Goal: Information Seeking & Learning: Learn about a topic

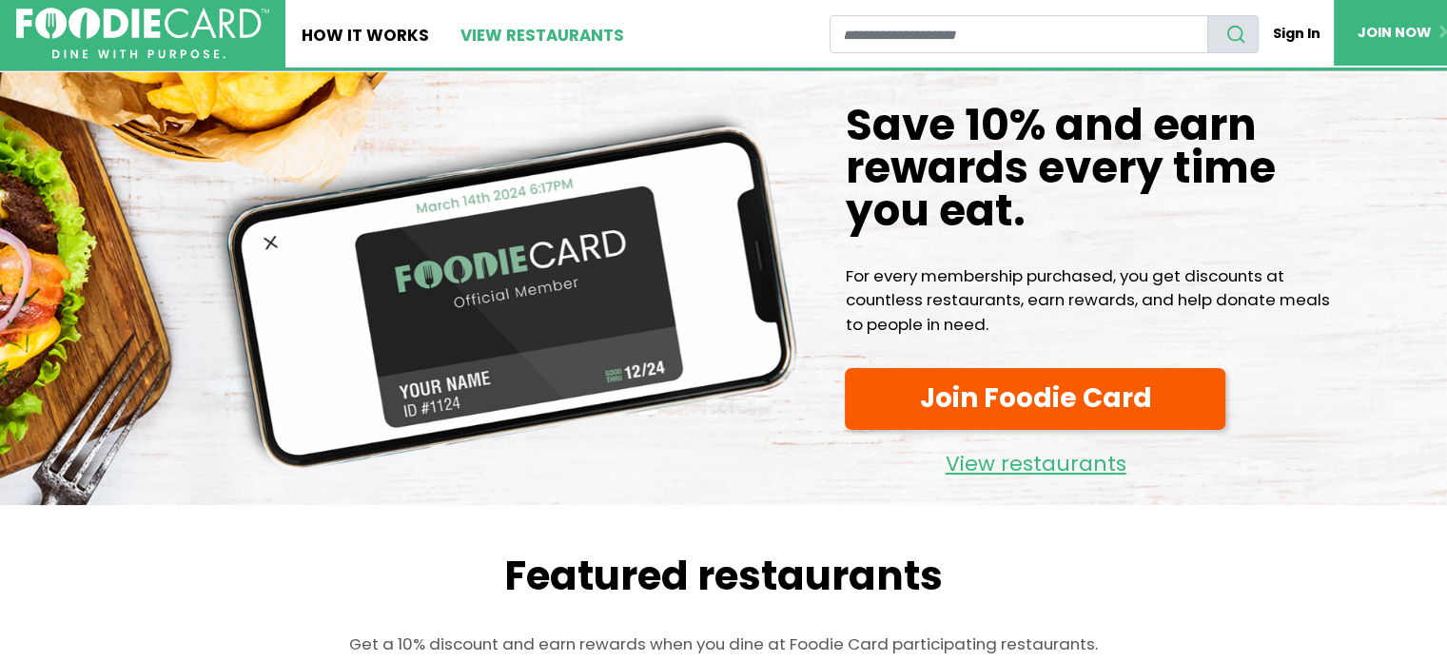
click at [532, 33] on link "View restaurants" at bounding box center [543, 34] width 196 height 68
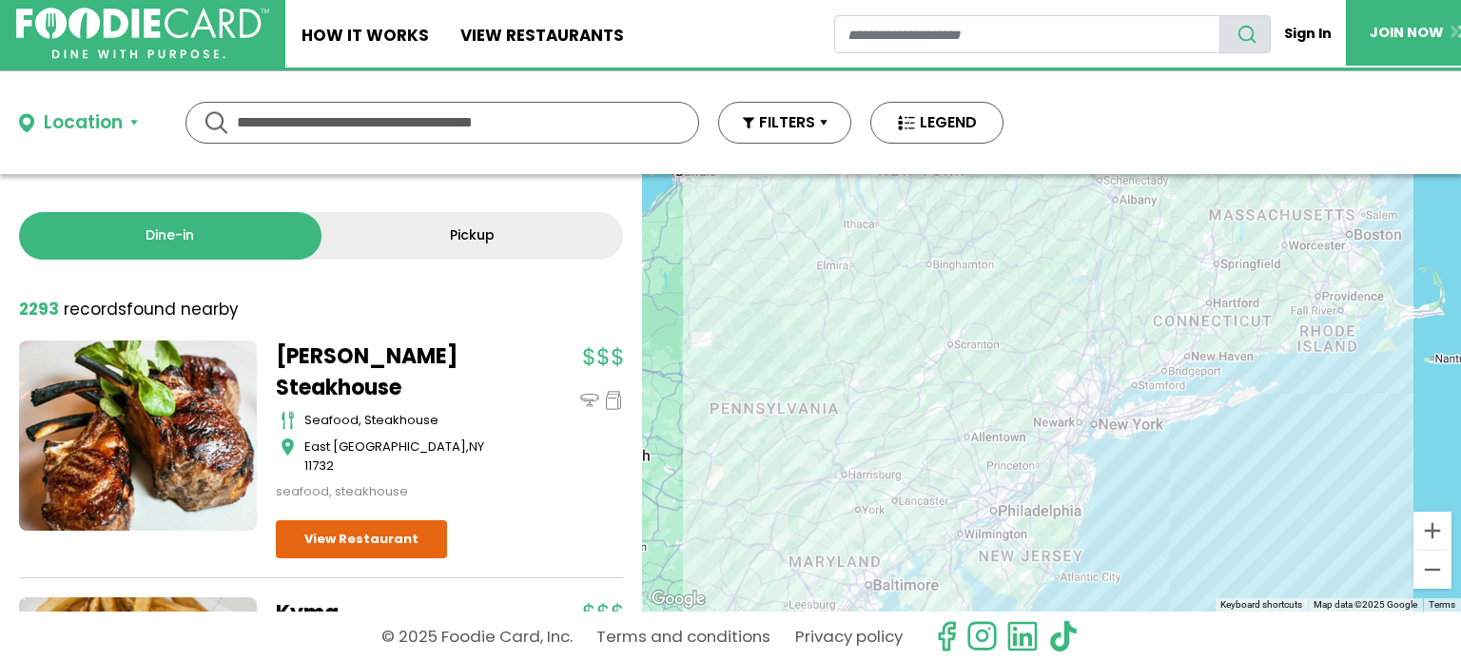
click at [484, 134] on input "text" at bounding box center [442, 123] width 411 height 40
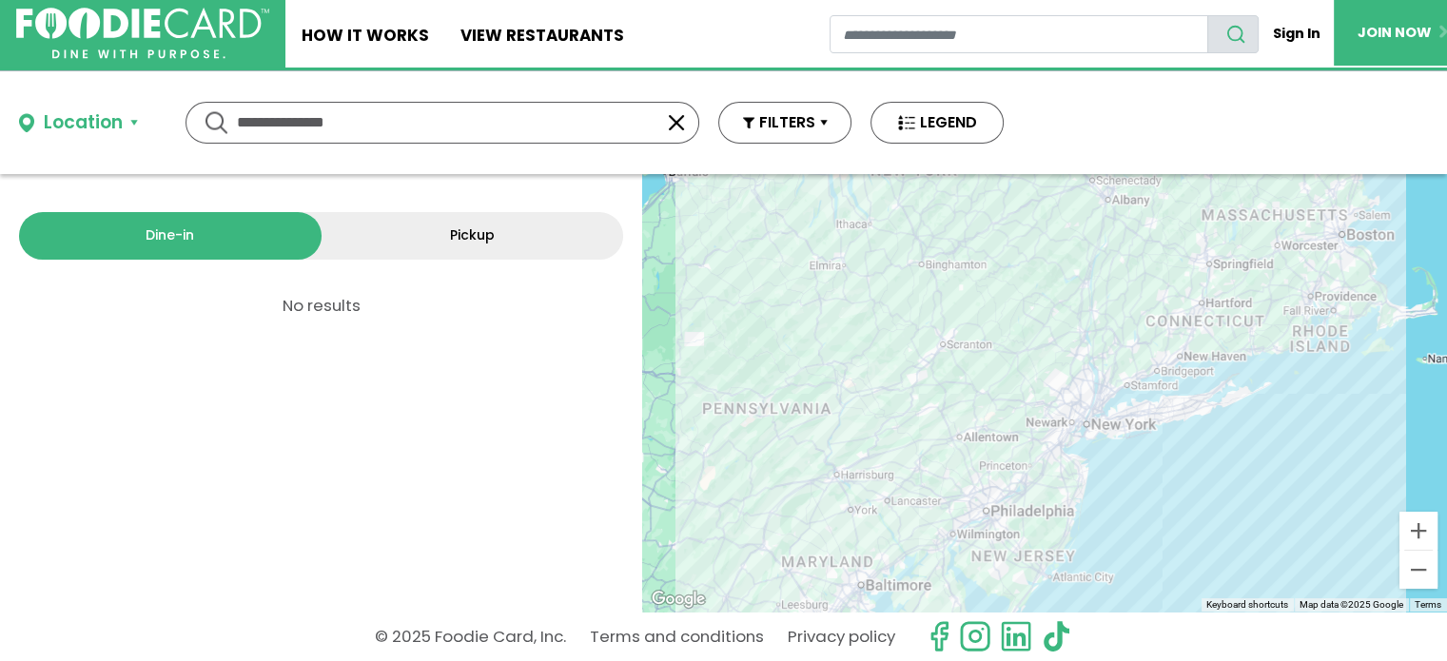
click at [484, 134] on input "**********" at bounding box center [442, 123] width 411 height 40
type input "*****"
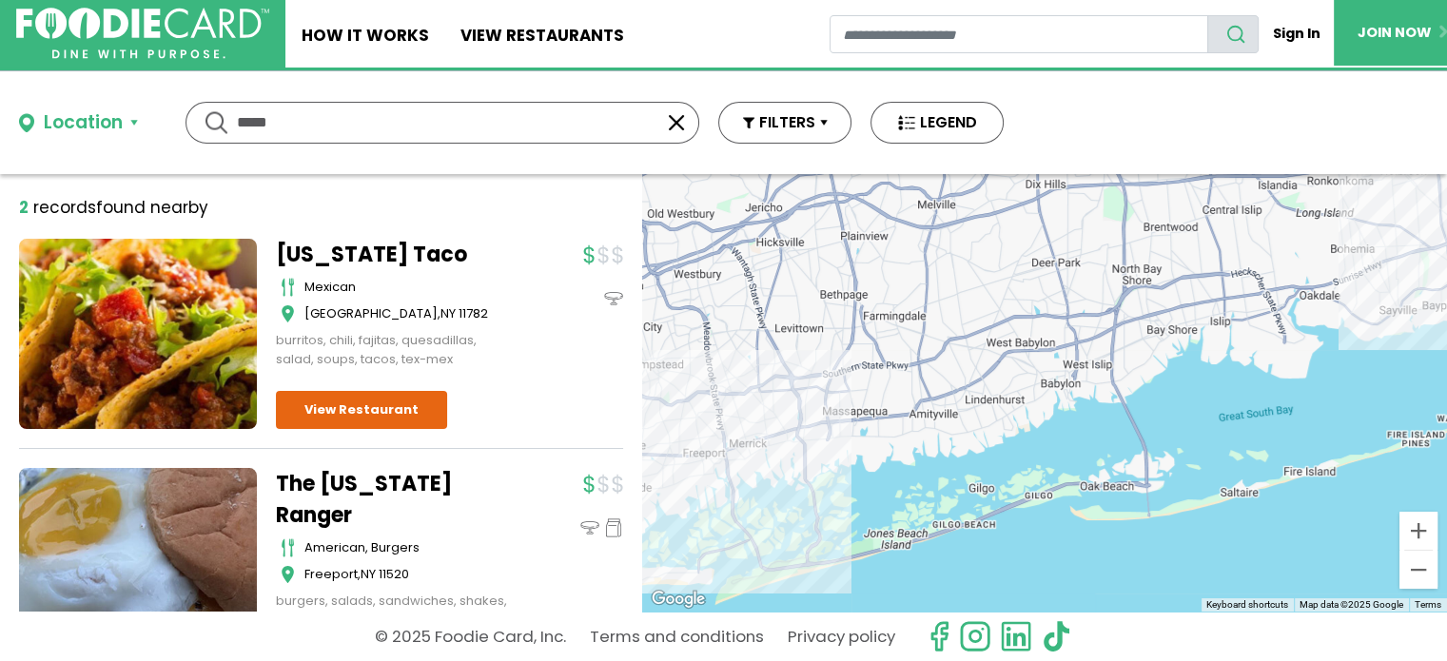
scroll to position [89, 0]
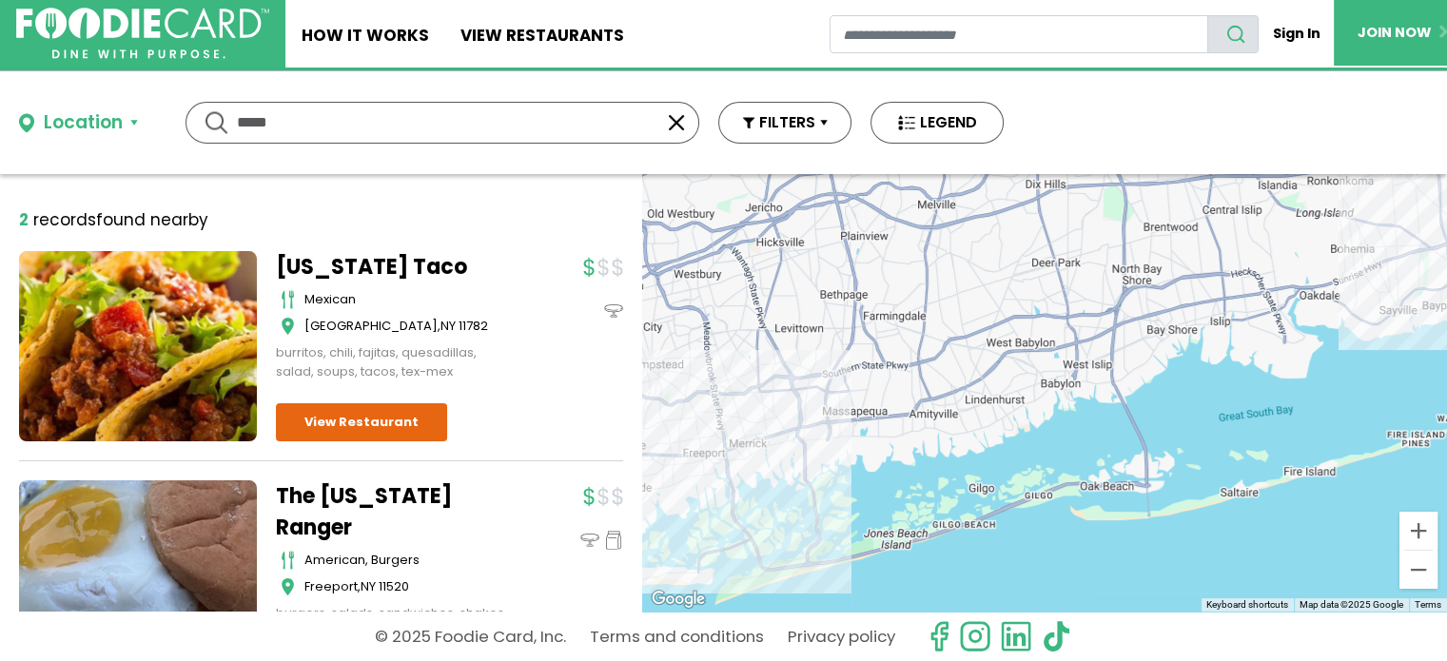
click at [831, 395] on div at bounding box center [1044, 393] width 805 height 438
click at [676, 125] on button "button" at bounding box center [676, 122] width 23 height 23
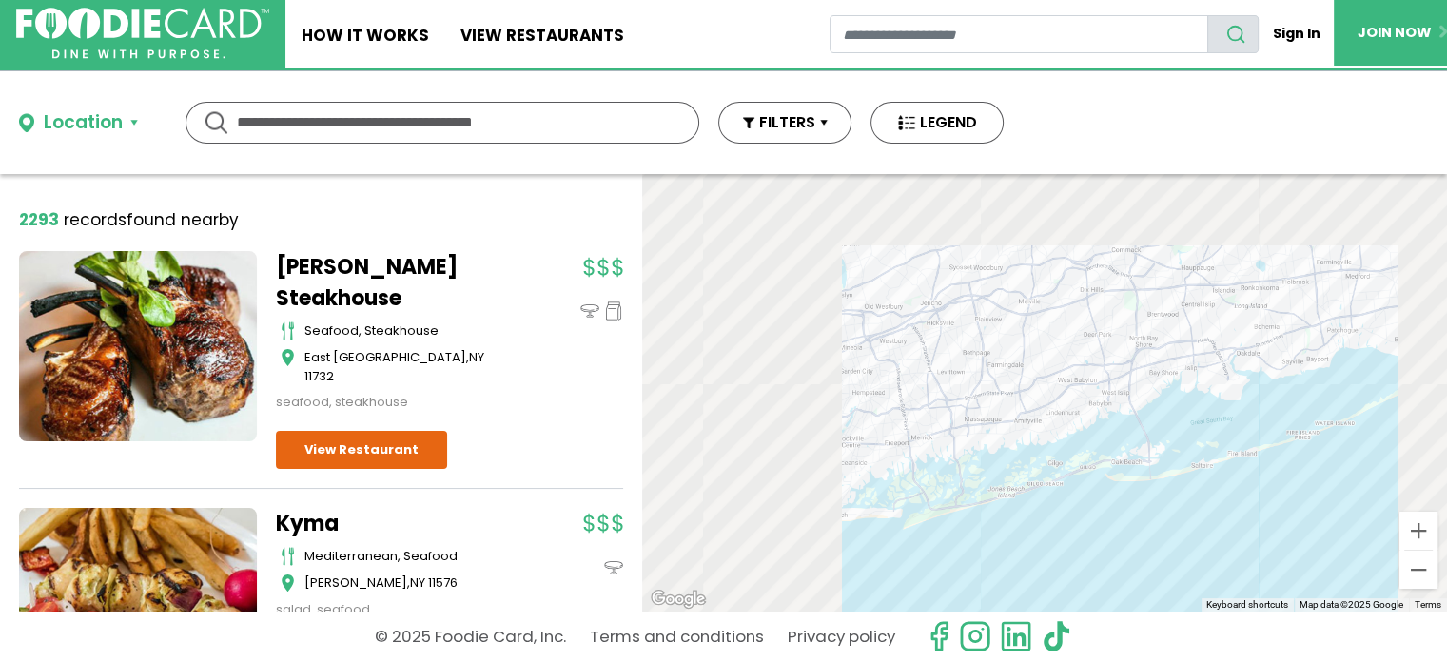
scroll to position [0, 0]
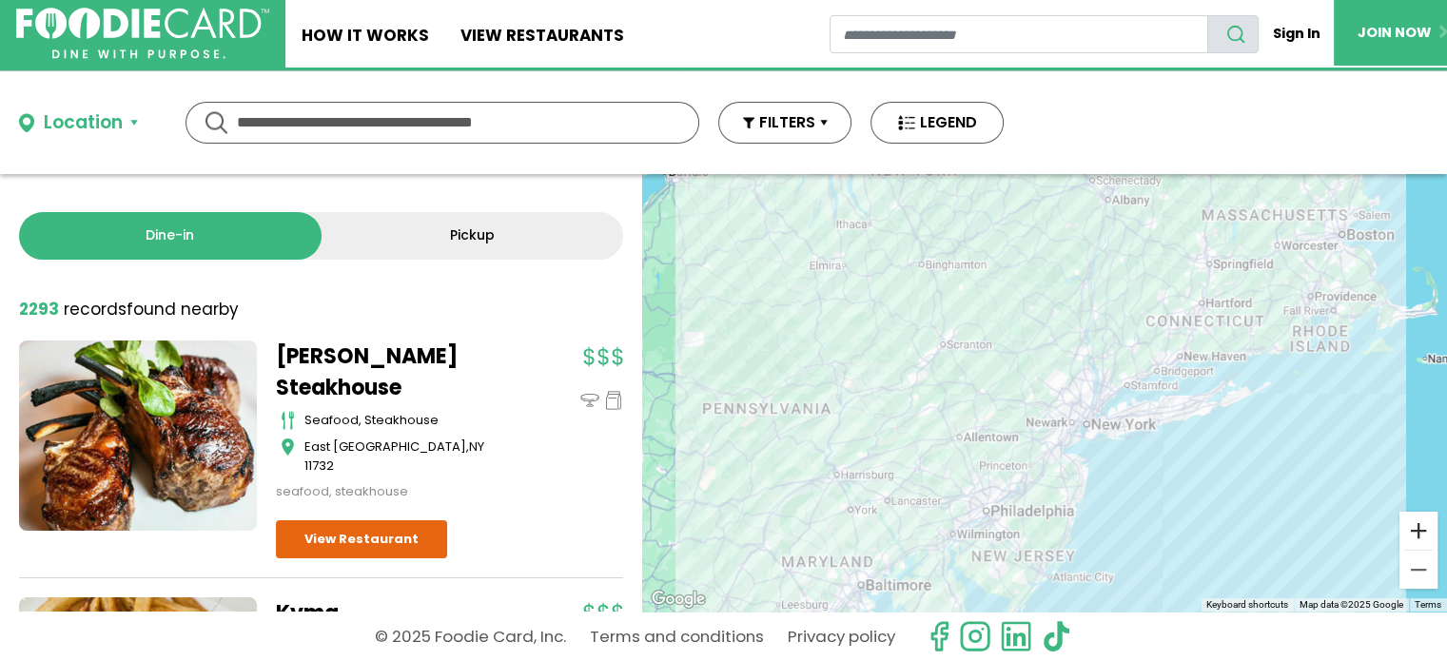
click at [1423, 520] on button "Zoom in" at bounding box center [1418, 531] width 38 height 38
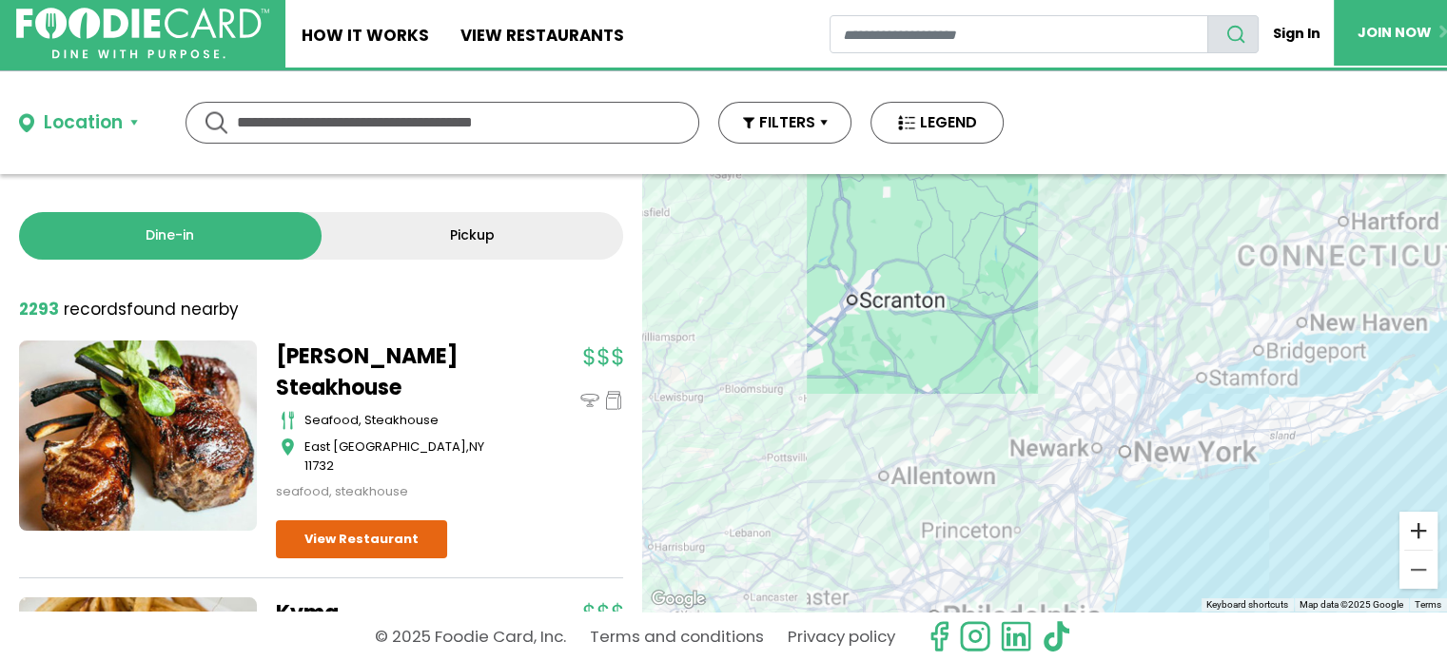
click at [1423, 520] on button "Zoom in" at bounding box center [1418, 531] width 38 height 38
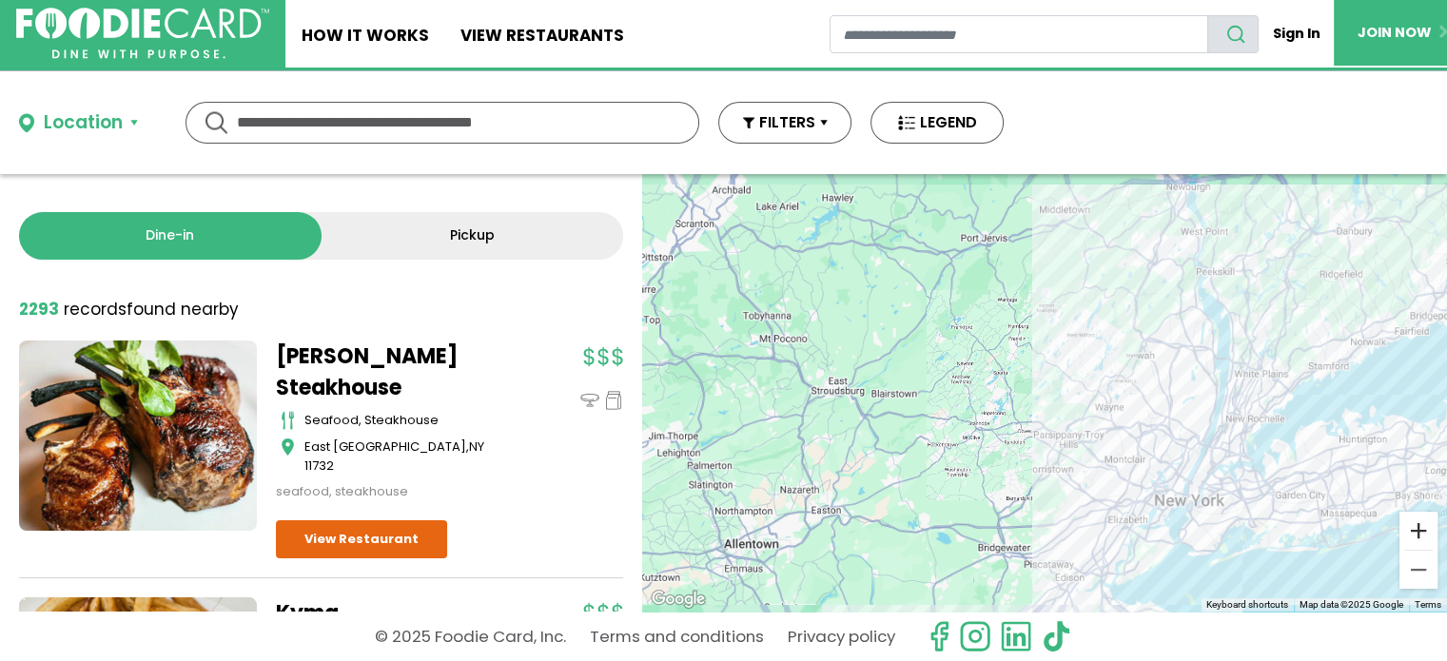
click at [1423, 520] on button "Zoom in" at bounding box center [1418, 531] width 38 height 38
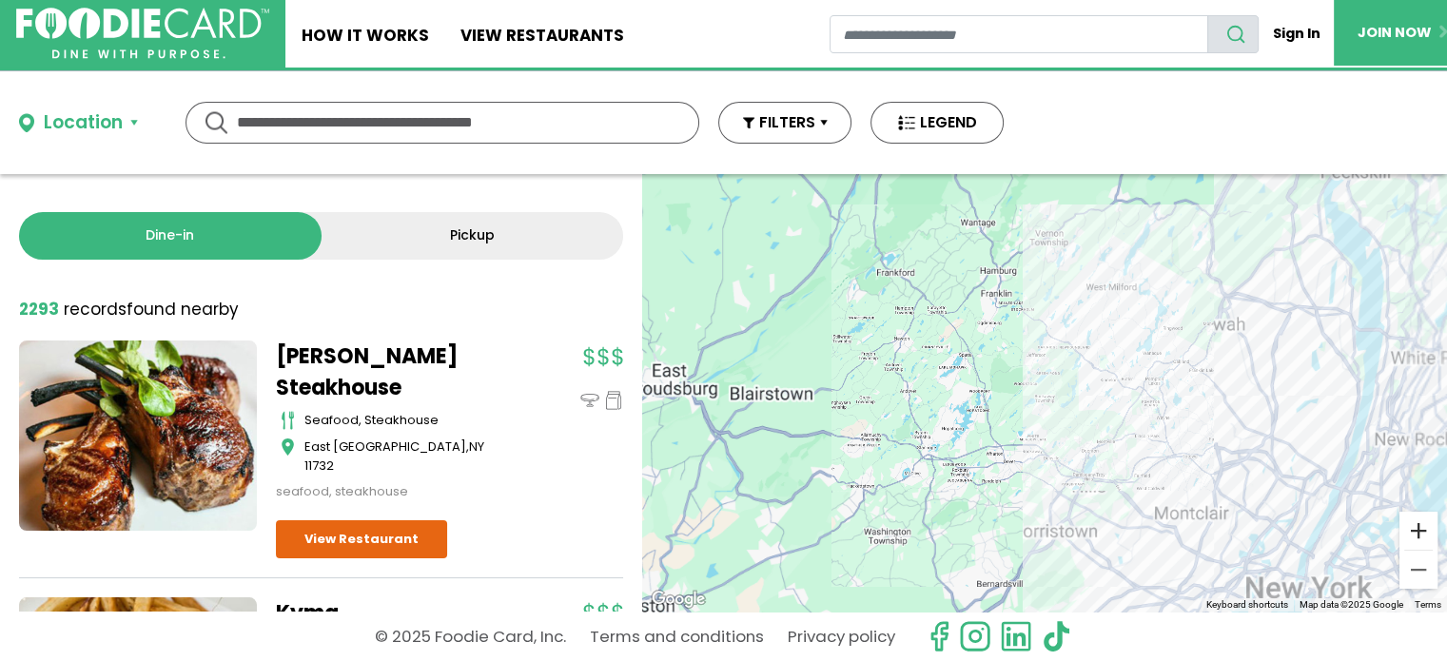
click at [1423, 520] on button "Zoom in" at bounding box center [1418, 531] width 38 height 38
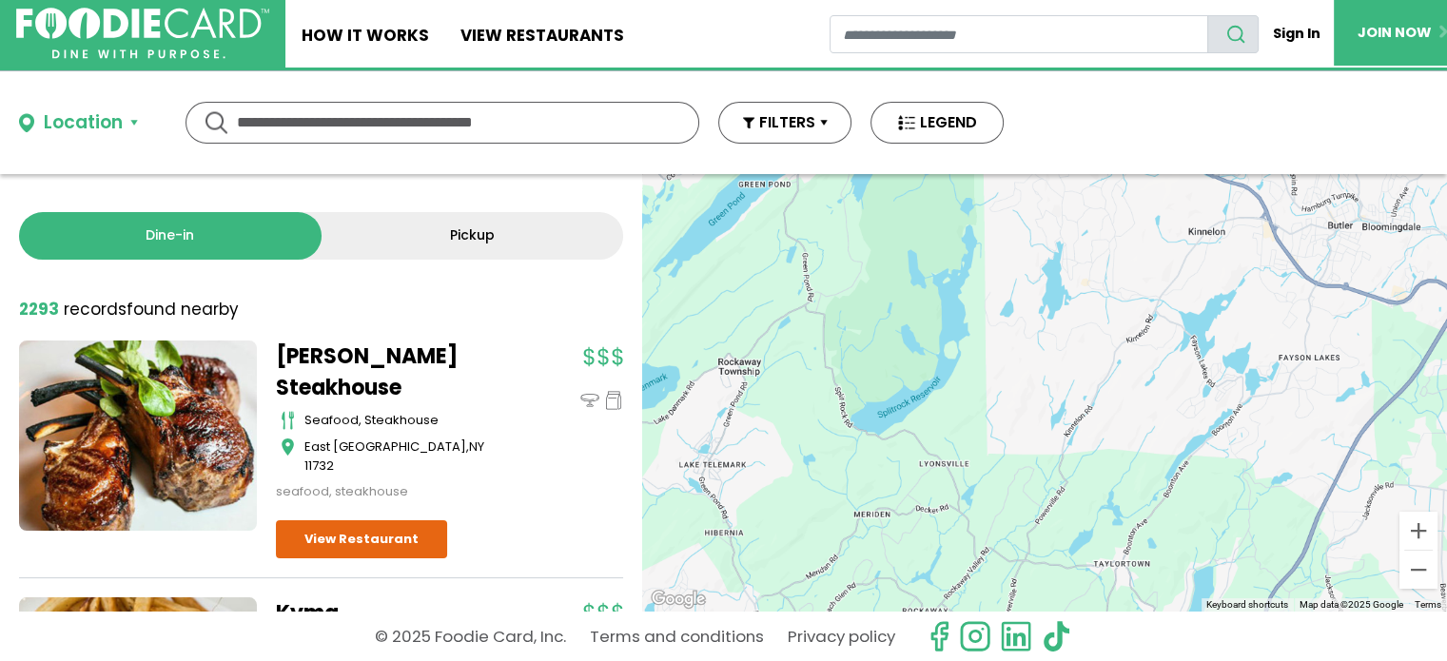
drag, startPoint x: 1085, startPoint y: 420, endPoint x: 678, endPoint y: 319, distance: 418.6
click at [678, 319] on div at bounding box center [1044, 393] width 805 height 438
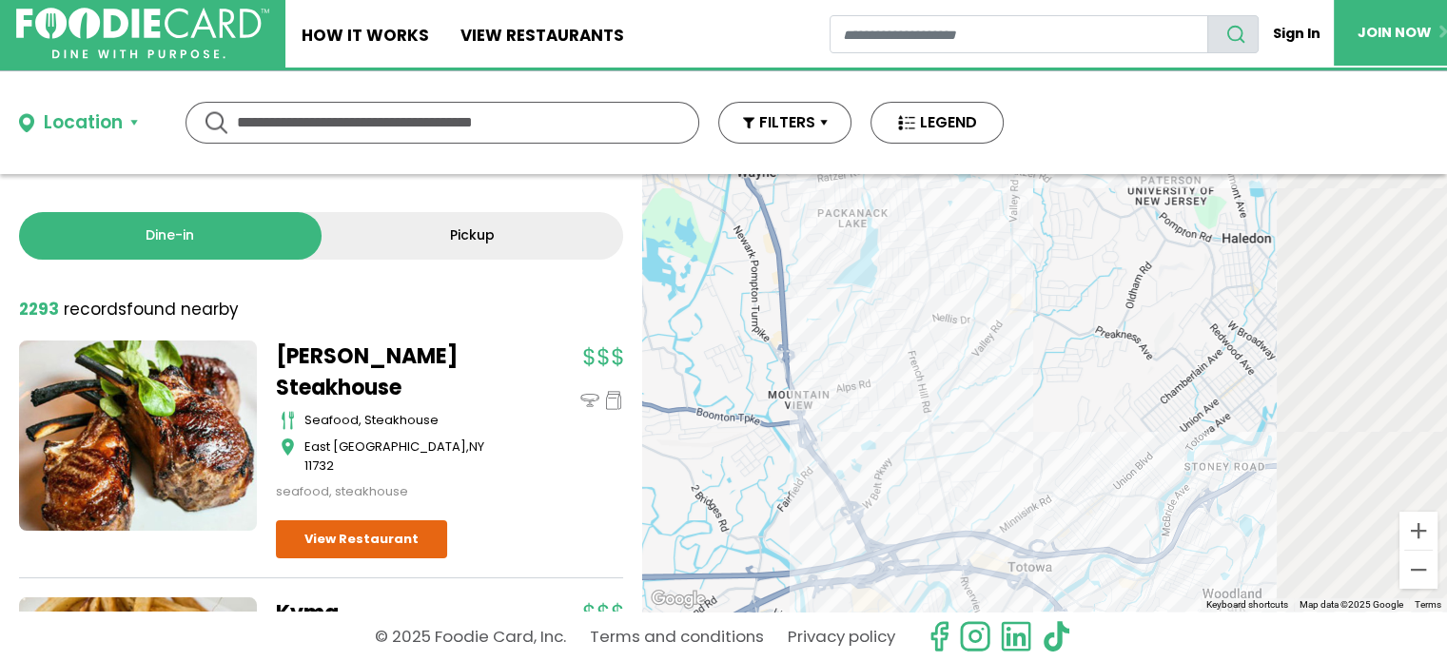
drag, startPoint x: 1012, startPoint y: 385, endPoint x: 607, endPoint y: 233, distance: 432.9
click at [607, 233] on div "Dine-in Pickup 131 results for: [GEOGRAPHIC_DATA] [DEMOGRAPHIC_DATA] seafood am…" at bounding box center [723, 393] width 1447 height 438
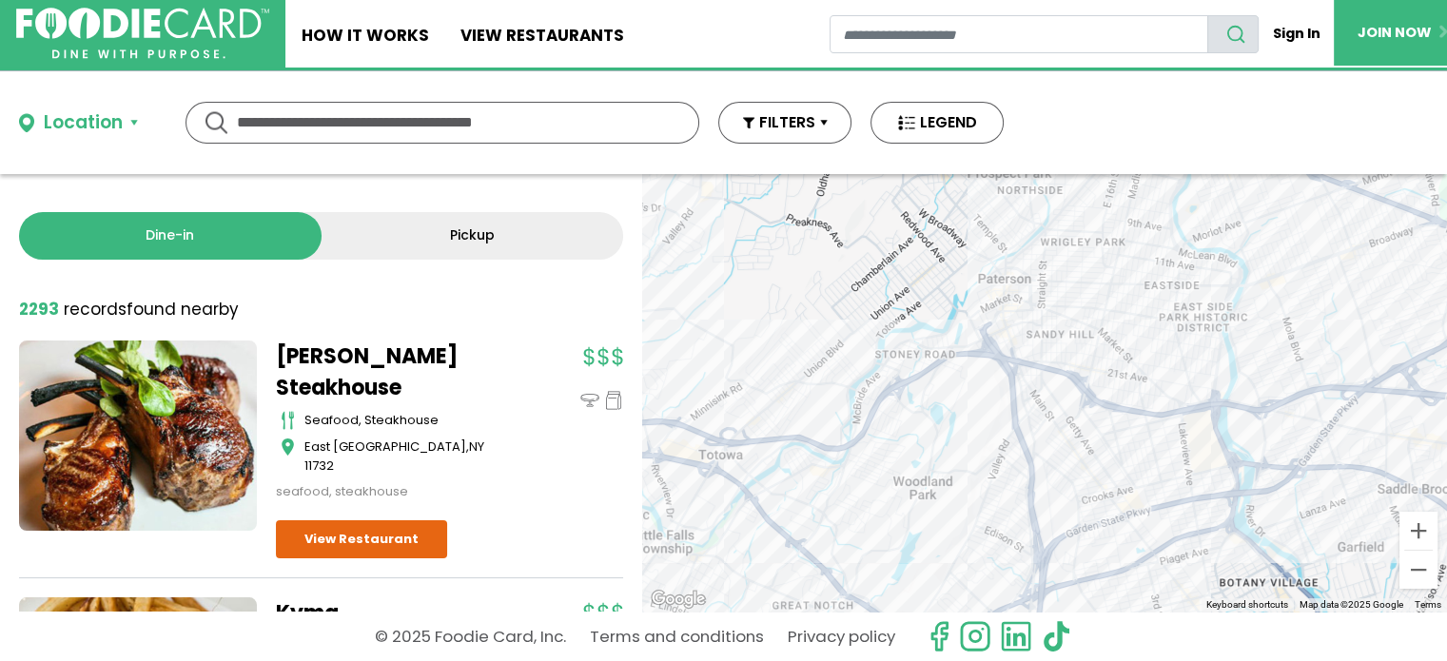
drag, startPoint x: 1110, startPoint y: 363, endPoint x: 796, endPoint y: 238, distance: 338.1
click at [796, 238] on div at bounding box center [1044, 393] width 805 height 438
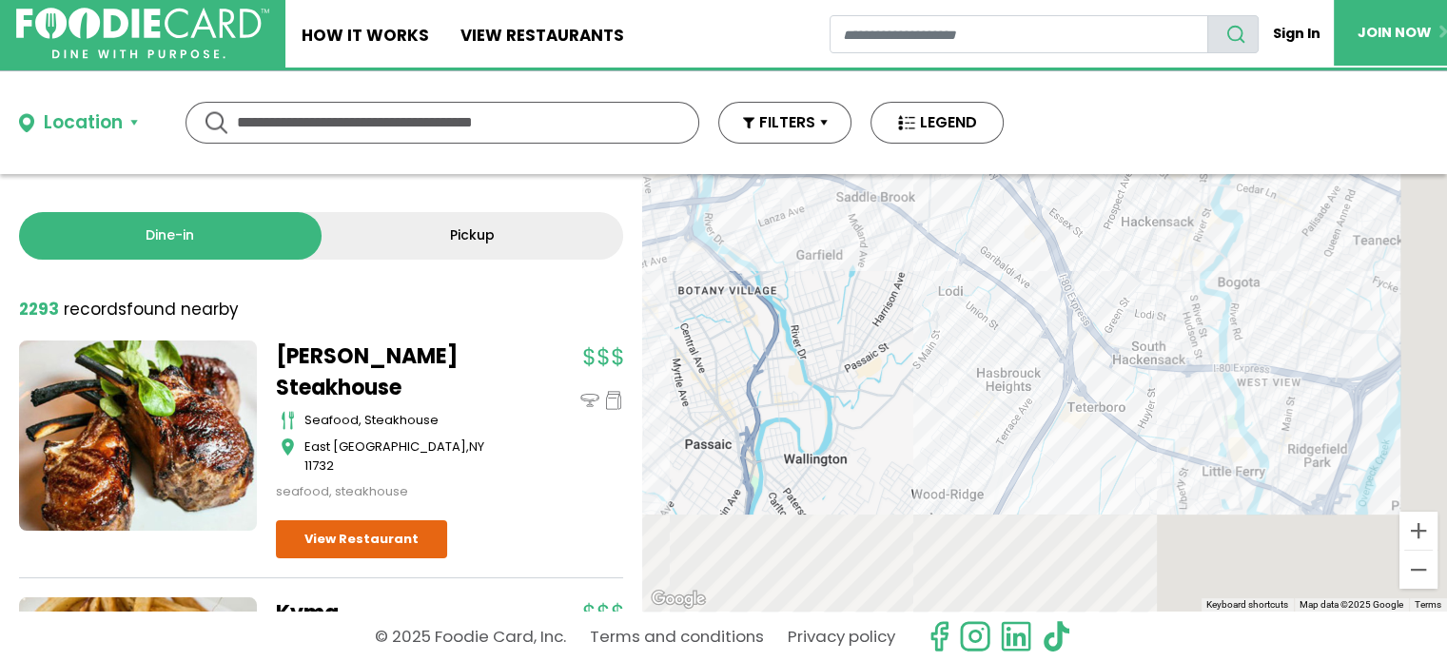
drag, startPoint x: 1210, startPoint y: 454, endPoint x: 913, endPoint y: 311, distance: 329.3
click at [913, 311] on div at bounding box center [1044, 393] width 805 height 438
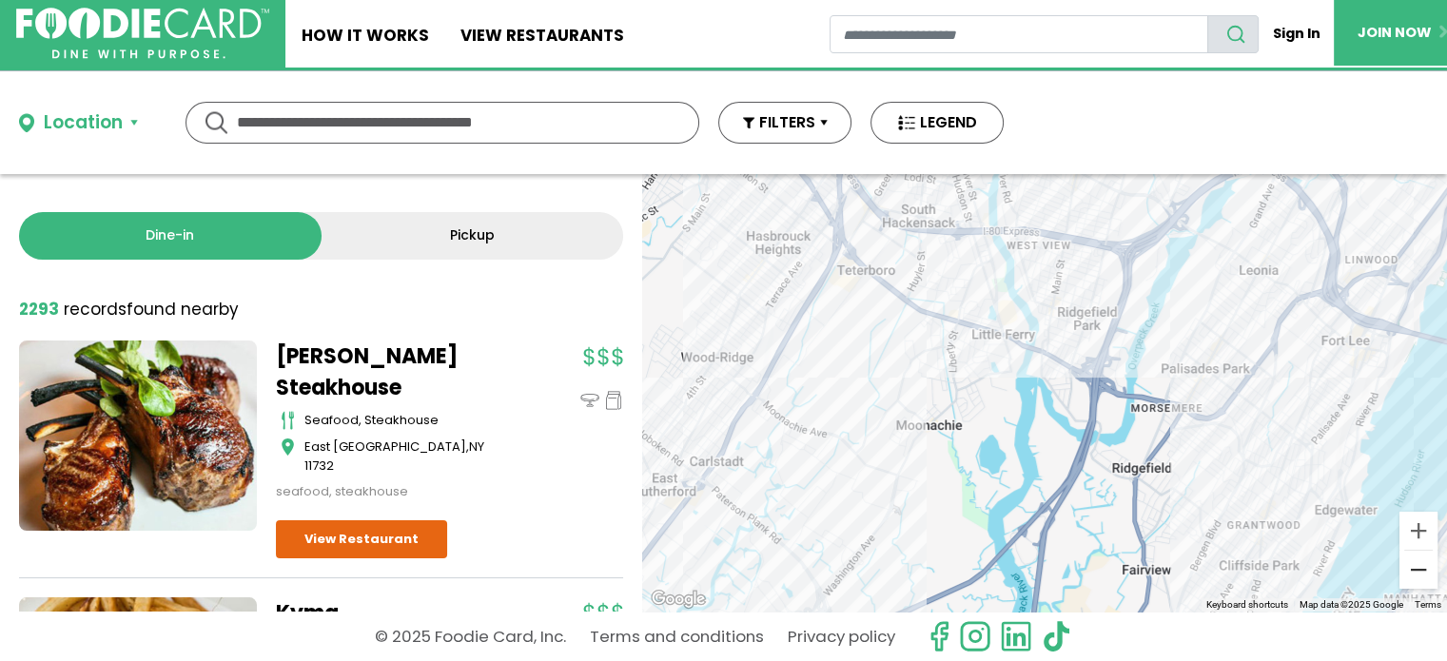
click at [1411, 575] on button "Zoom out" at bounding box center [1418, 570] width 38 height 38
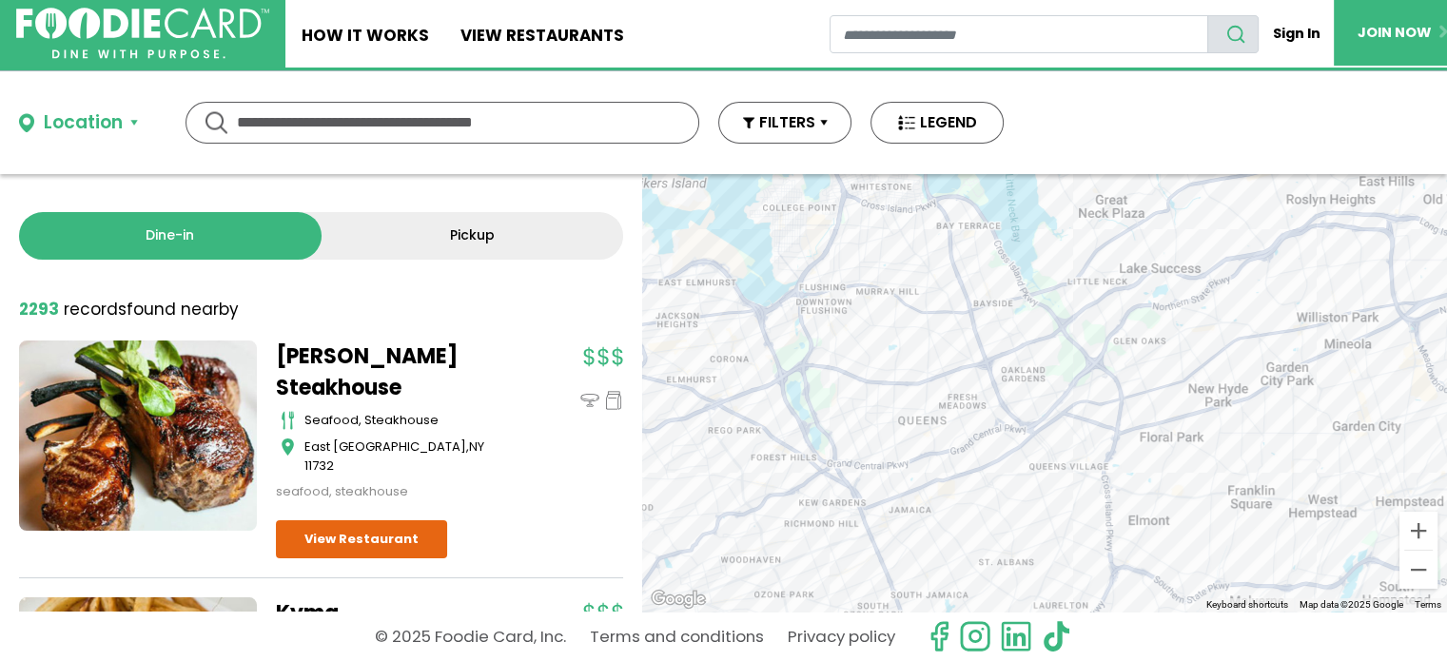
drag, startPoint x: 1269, startPoint y: 504, endPoint x: 499, endPoint y: 102, distance: 869.3
click at [499, 102] on div "Location Use my current location Search by Region [US_STATE] 1988 restaurants […" at bounding box center [723, 366] width 1447 height 590
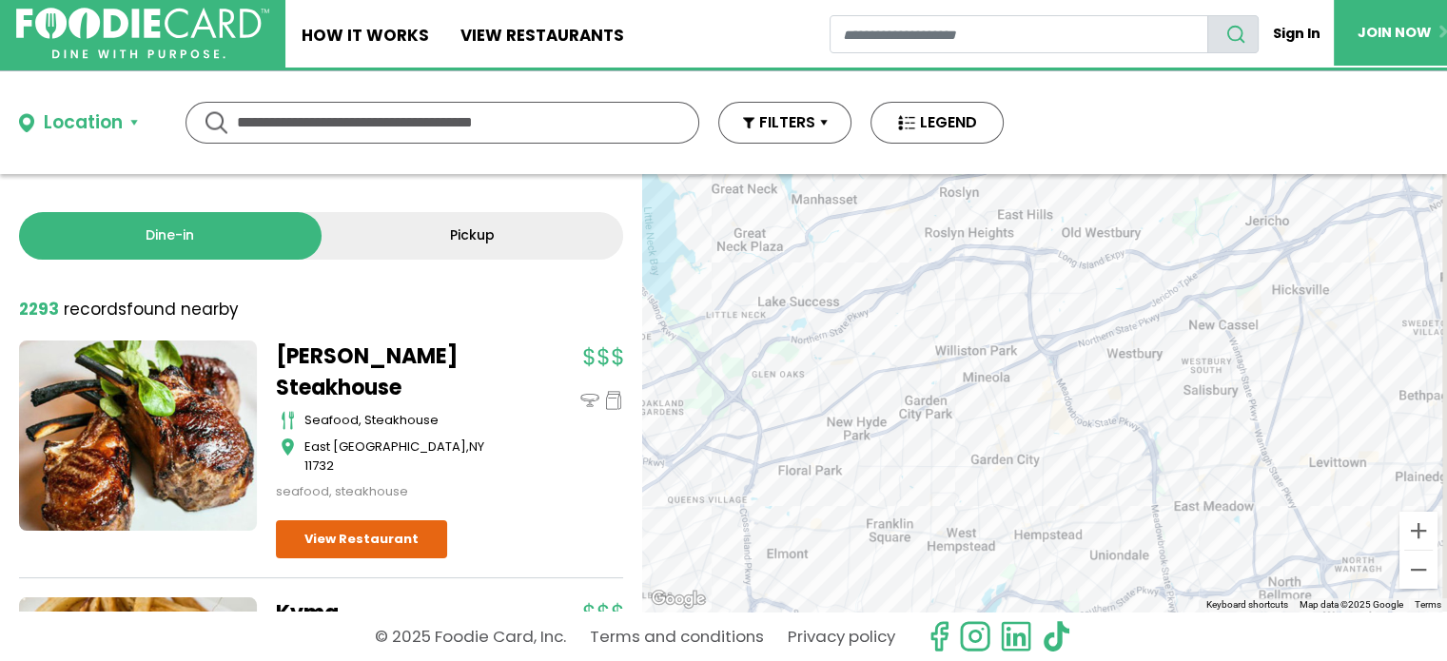
drag, startPoint x: 964, startPoint y: 309, endPoint x: 577, endPoint y: 322, distance: 387.4
click at [577, 322] on div "Dine-in Pickup 131 results for: [GEOGRAPHIC_DATA] [DEMOGRAPHIC_DATA] seafood am…" at bounding box center [723, 393] width 1447 height 438
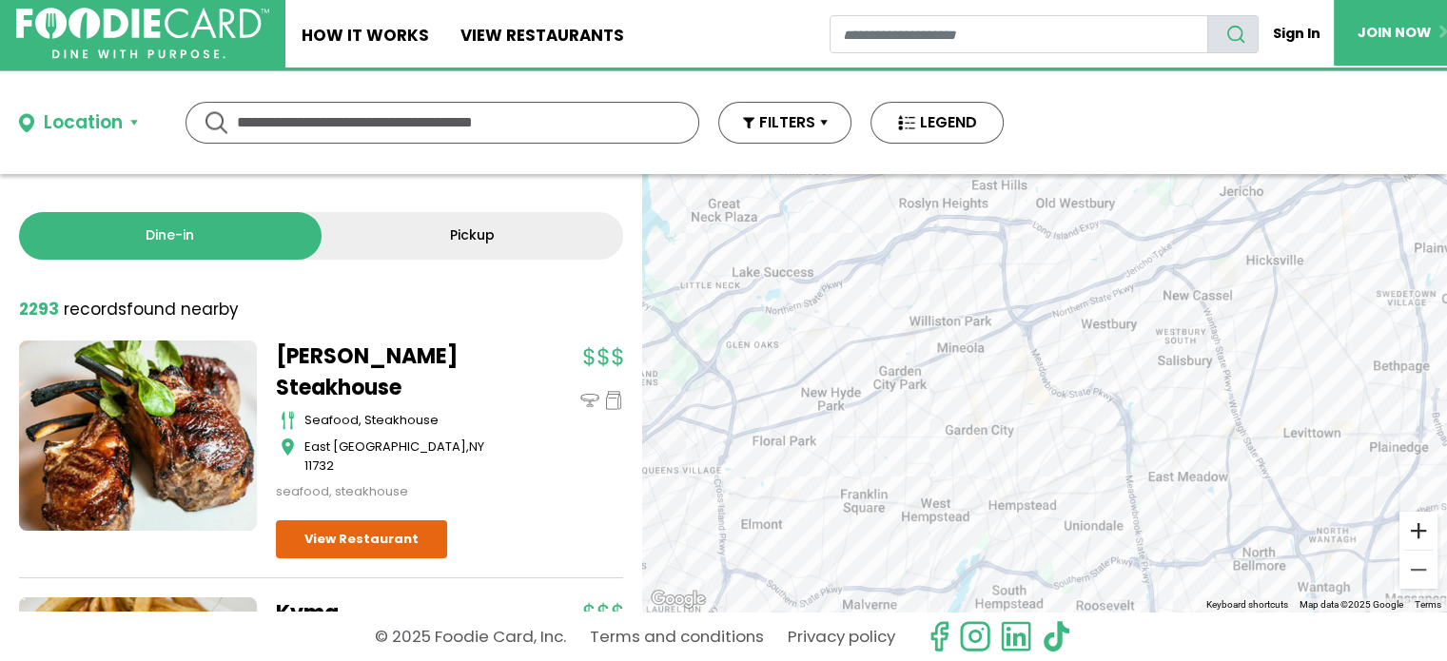
click at [1419, 528] on button "Zoom in" at bounding box center [1418, 531] width 38 height 38
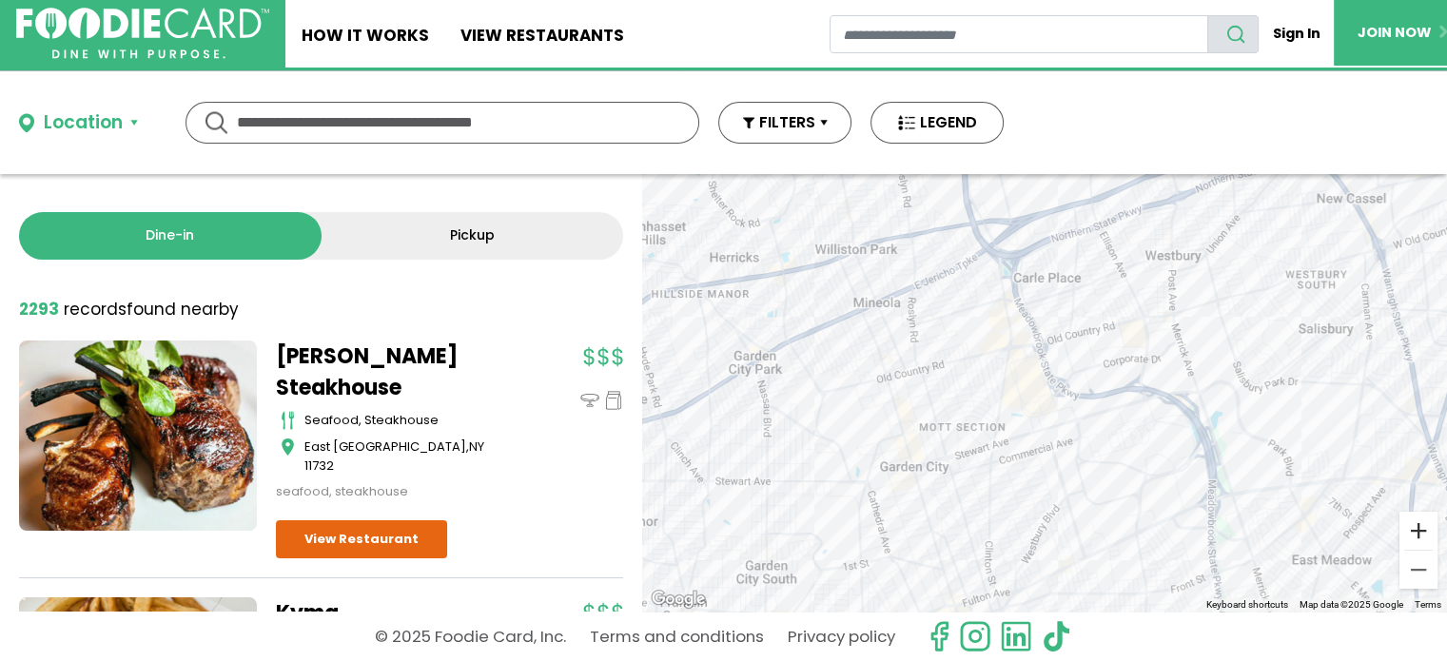
click at [1419, 528] on button "Zoom in" at bounding box center [1418, 531] width 38 height 38
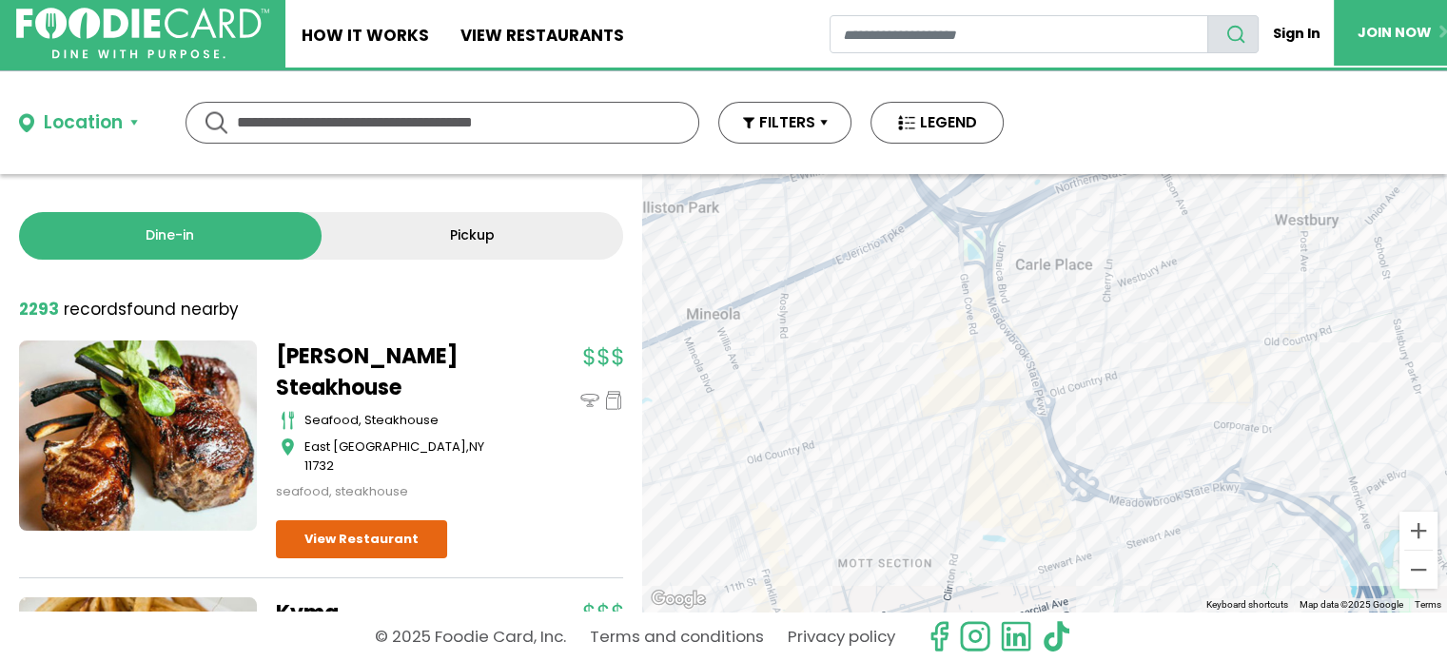
drag, startPoint x: 1159, startPoint y: 383, endPoint x: 1163, endPoint y: 511, distance: 127.5
click at [1163, 511] on div at bounding box center [1044, 393] width 805 height 438
click at [1425, 528] on button "Zoom in" at bounding box center [1418, 531] width 38 height 38
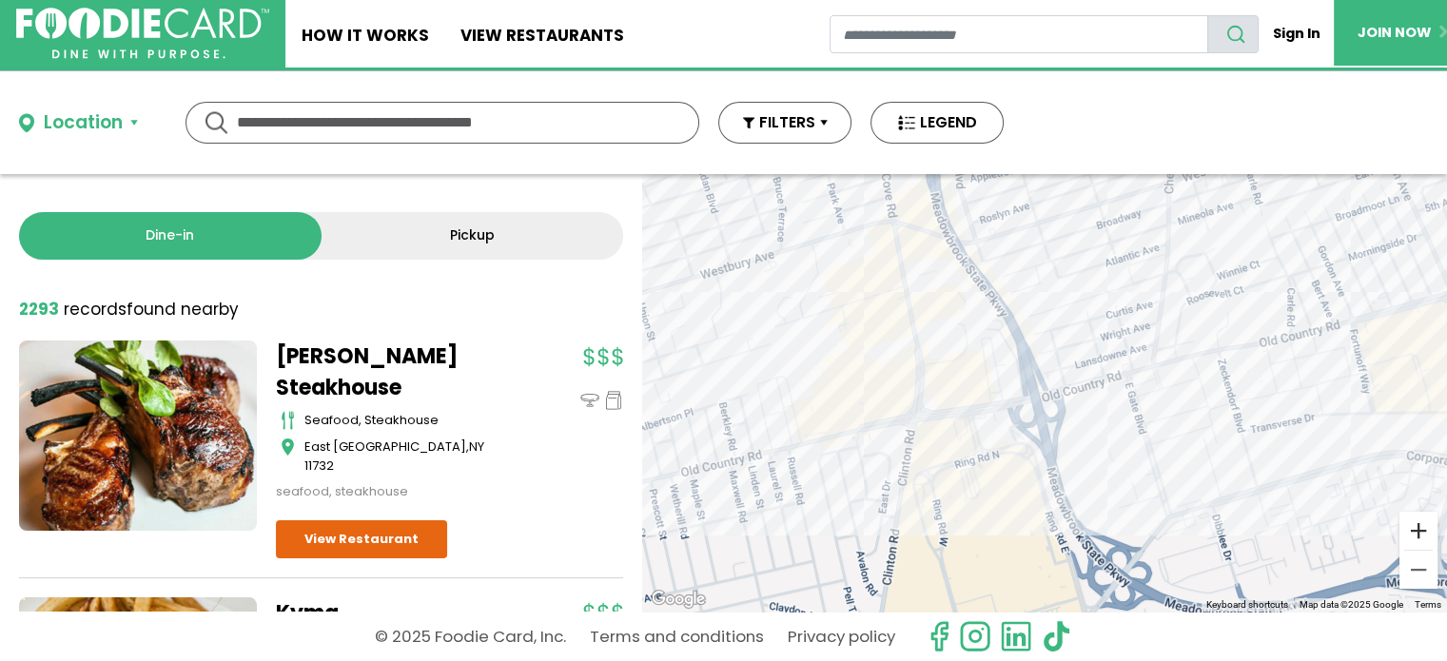
click at [1425, 528] on button "Zoom in" at bounding box center [1418, 531] width 38 height 38
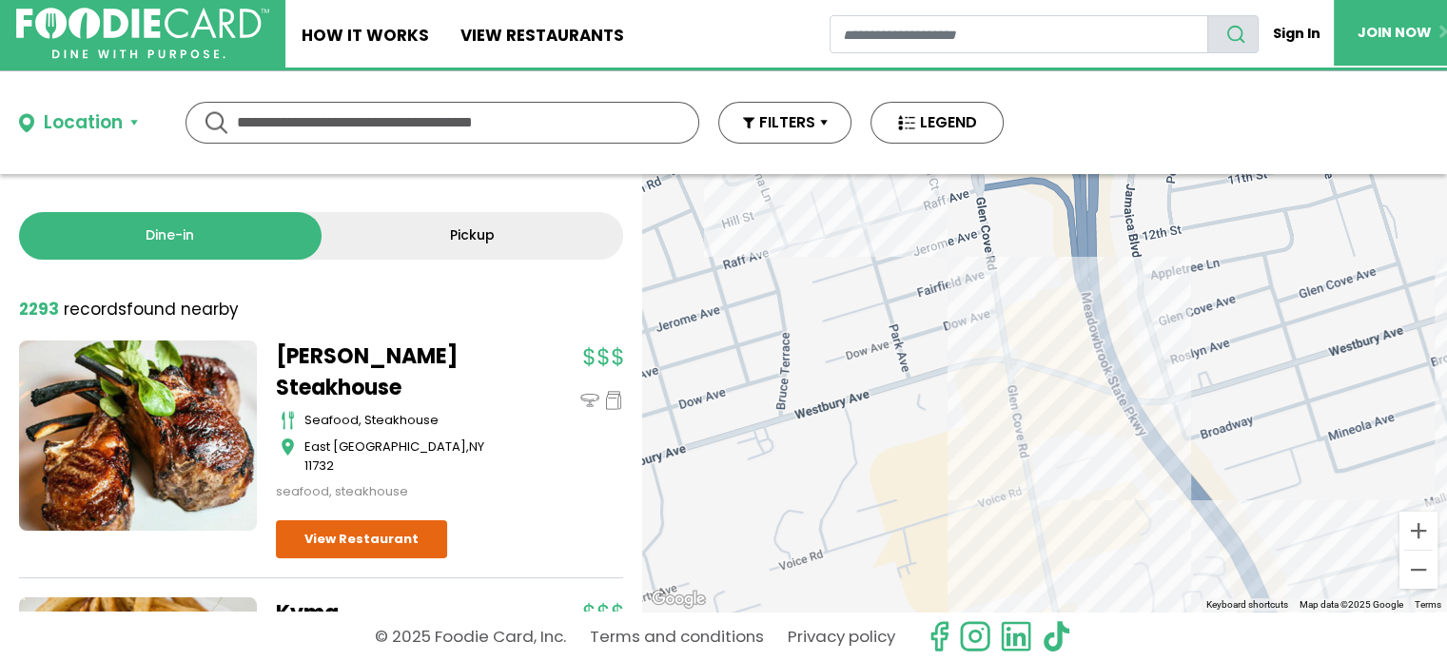
drag, startPoint x: 1058, startPoint y: 373, endPoint x: 1342, endPoint y: 706, distance: 437.9
click at [1342, 660] on html "Skip Navigation Skip to Login Skip to Footer Home How It Works View restaurants" at bounding box center [723, 330] width 1447 height 661
drag, startPoint x: 1088, startPoint y: 443, endPoint x: 1183, endPoint y: 706, distance: 279.0
click at [1183, 660] on html "Skip Navigation Skip to Login Skip to Footer Home How It Works View restaurants" at bounding box center [723, 330] width 1447 height 661
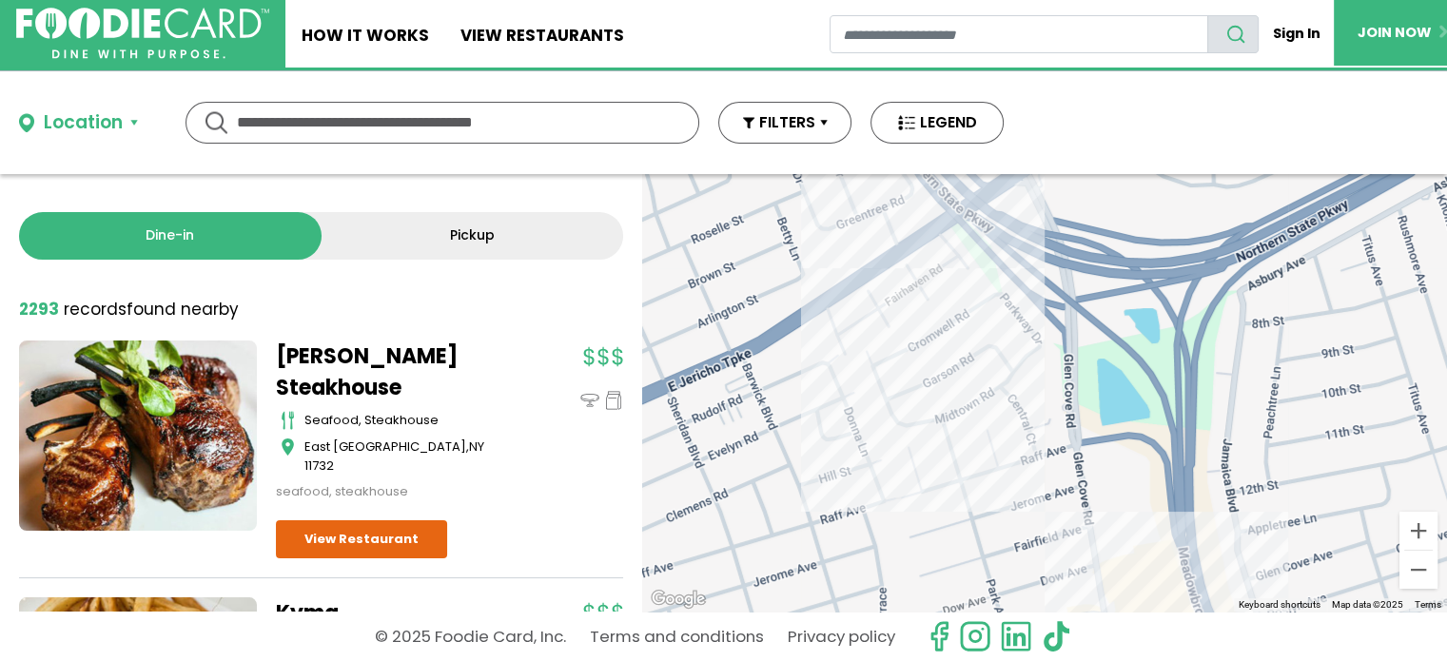
click at [879, 246] on div at bounding box center [1044, 393] width 805 height 438
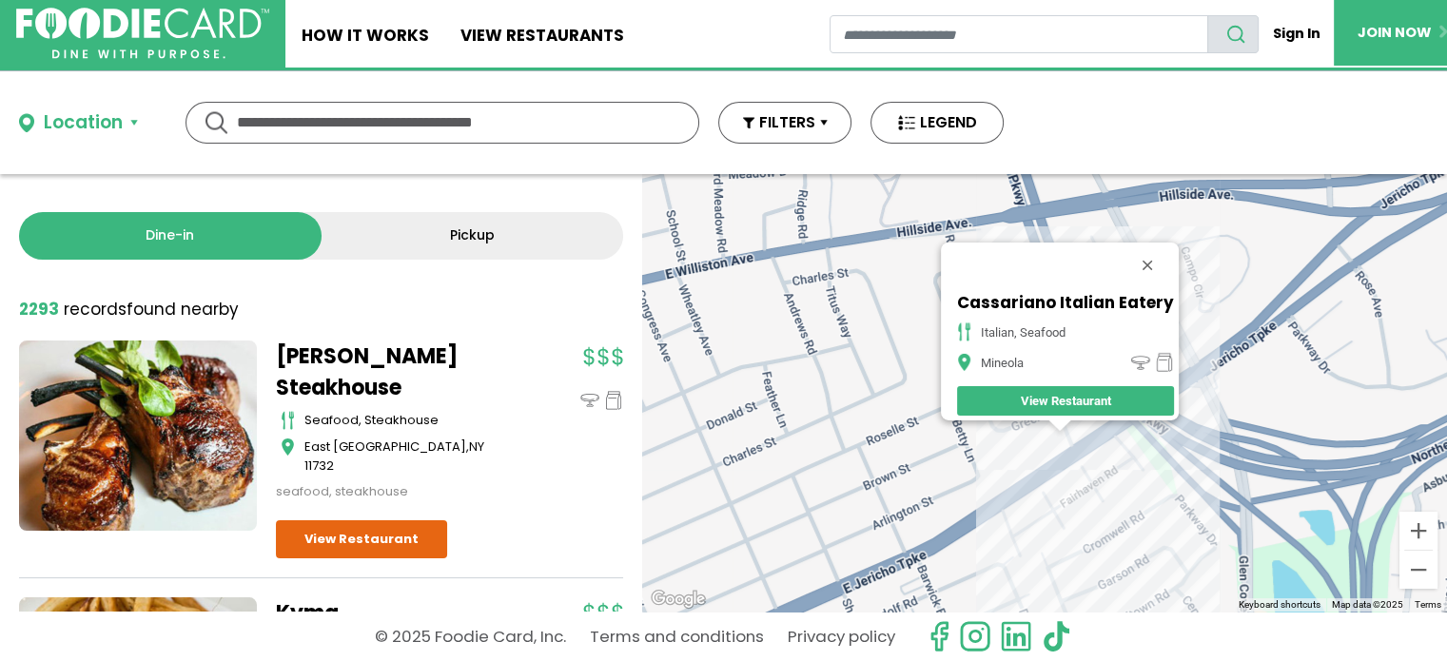
click at [1073, 467] on div "Cassariano Italian Eatery italian, seafood Mineola View Restaurant" at bounding box center [1044, 393] width 805 height 438
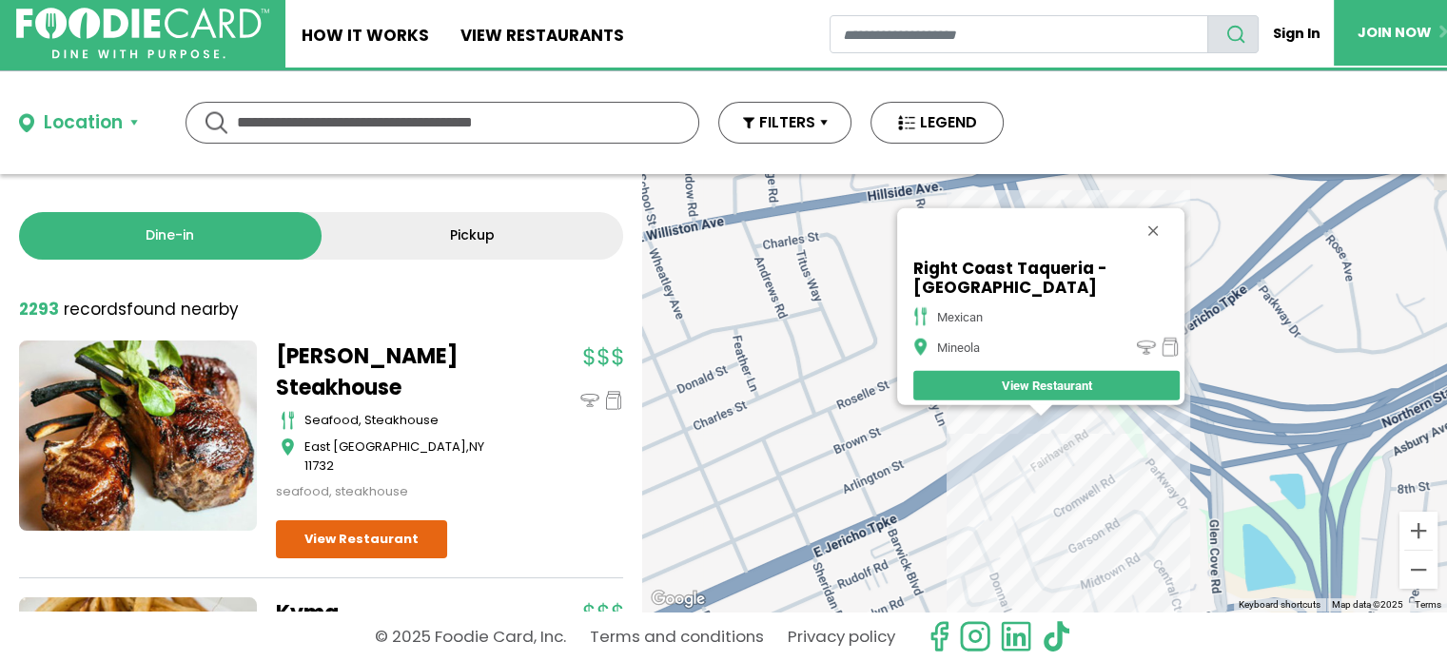
drag, startPoint x: 1337, startPoint y: 536, endPoint x: 1101, endPoint y: 357, distance: 296.1
click at [1101, 357] on div "Right Coast Taqueria - Mineola [GEOGRAPHIC_DATA] View Restaurant" at bounding box center [1044, 393] width 805 height 438
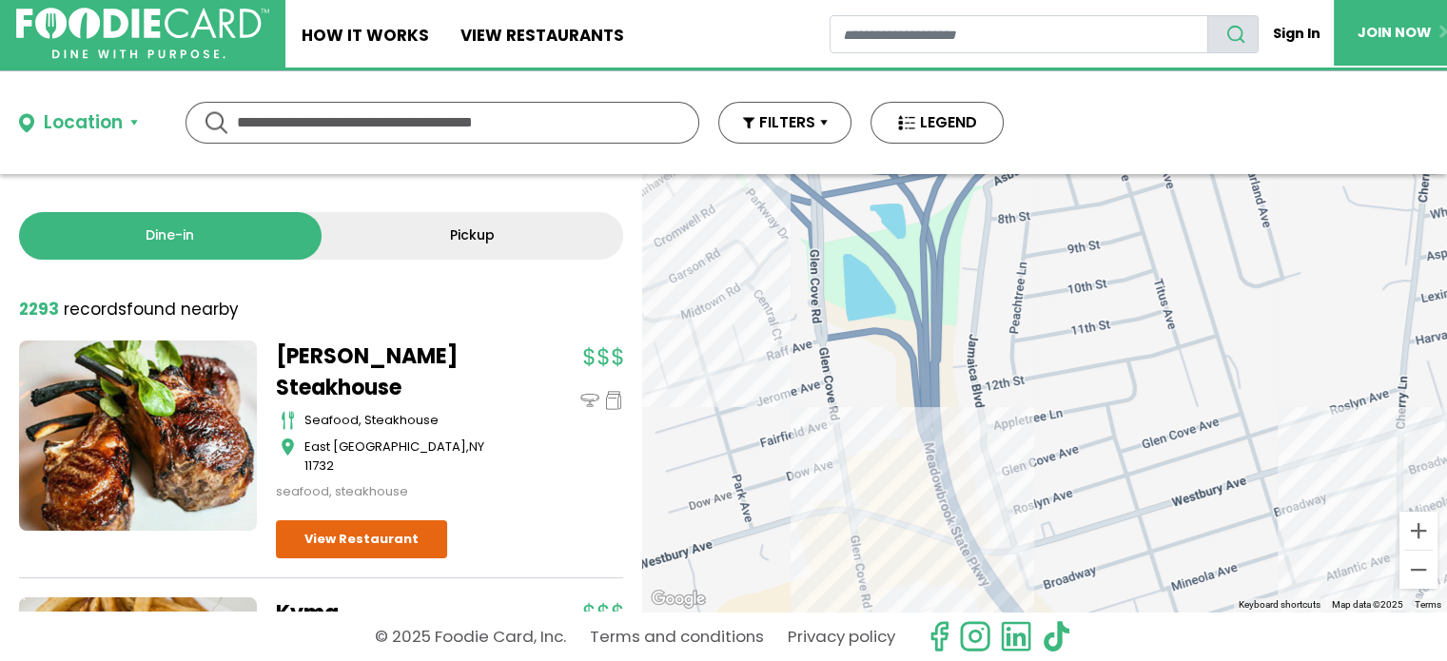
click at [1336, 462] on div "Right Coast Taqueria - Mineola [GEOGRAPHIC_DATA] View Restaurant" at bounding box center [1044, 393] width 805 height 438
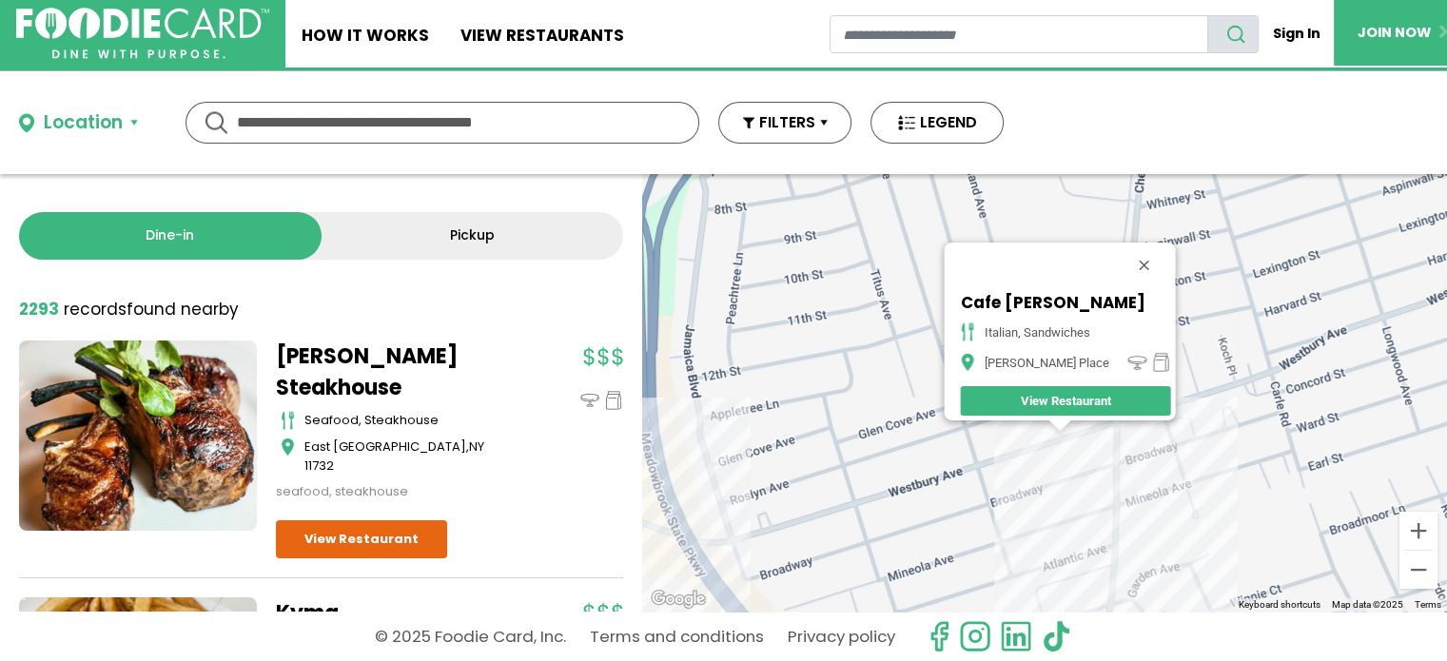
drag, startPoint x: 1333, startPoint y: 461, endPoint x: 1262, endPoint y: 464, distance: 70.5
click at [1262, 464] on div "Cafe [PERSON_NAME] italian, sandwiches [PERSON_NAME][GEOGRAPHIC_DATA] View Rest…" at bounding box center [1044, 393] width 805 height 438
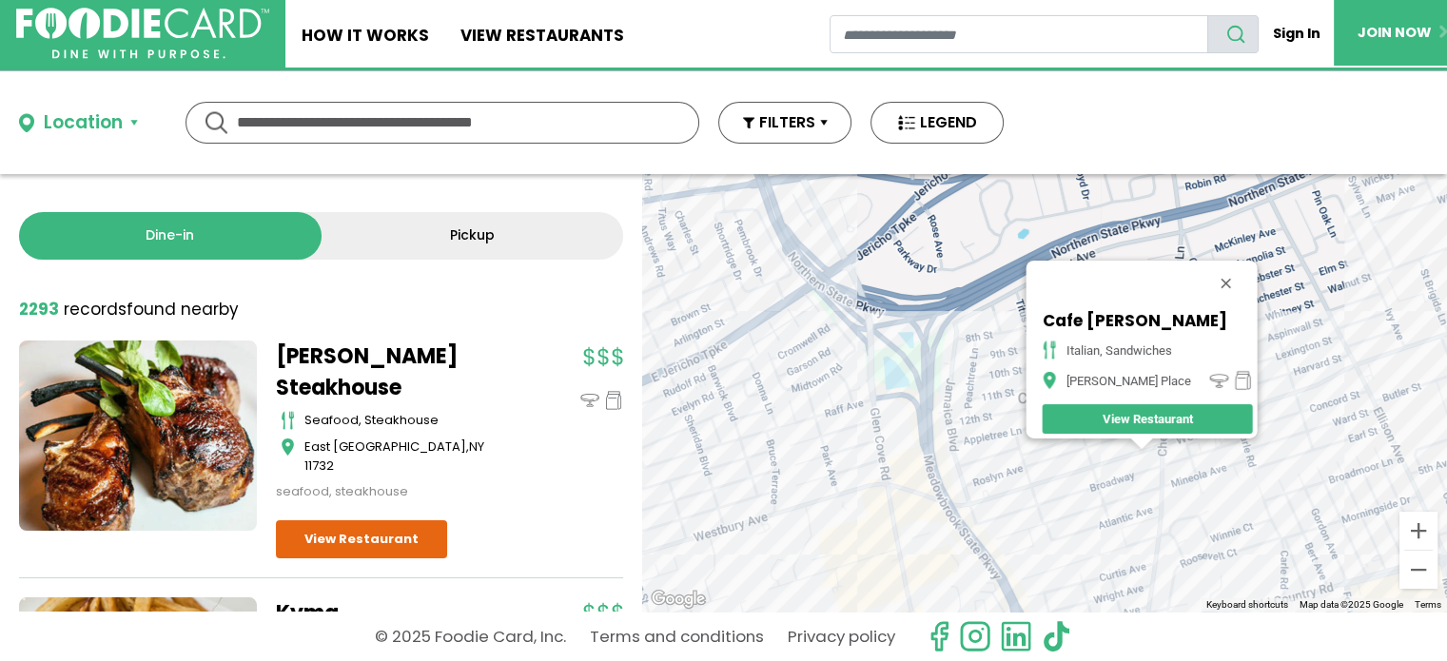
click at [937, 570] on div "Cafe [PERSON_NAME] italian, sandwiches [PERSON_NAME][GEOGRAPHIC_DATA] View Rest…" at bounding box center [1044, 393] width 805 height 438
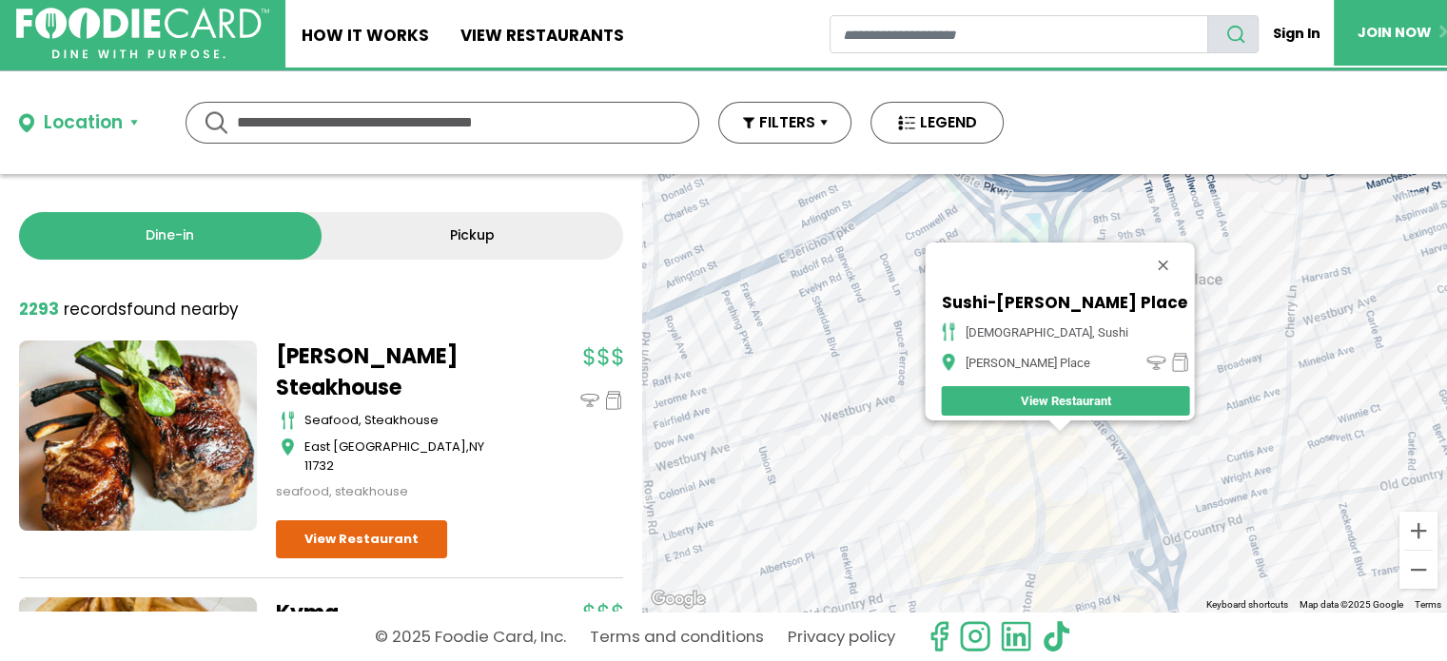
click at [1027, 444] on div "Sushi-[PERSON_NAME] Place japanese, sushi [PERSON_NAME] Place View Restaurant" at bounding box center [1044, 393] width 805 height 438
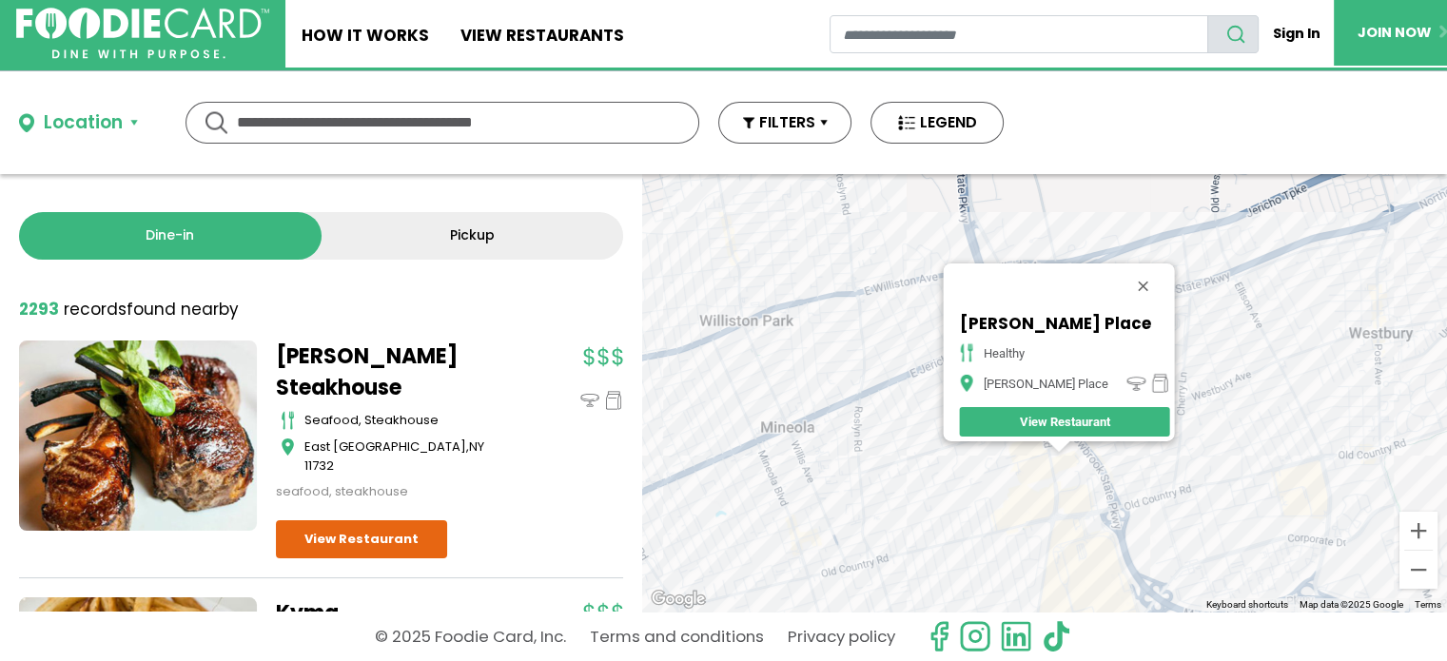
click at [1035, 549] on div "[PERSON_NAME] Place healthy [PERSON_NAME][GEOGRAPHIC_DATA] View Restaurant" at bounding box center [1044, 393] width 805 height 438
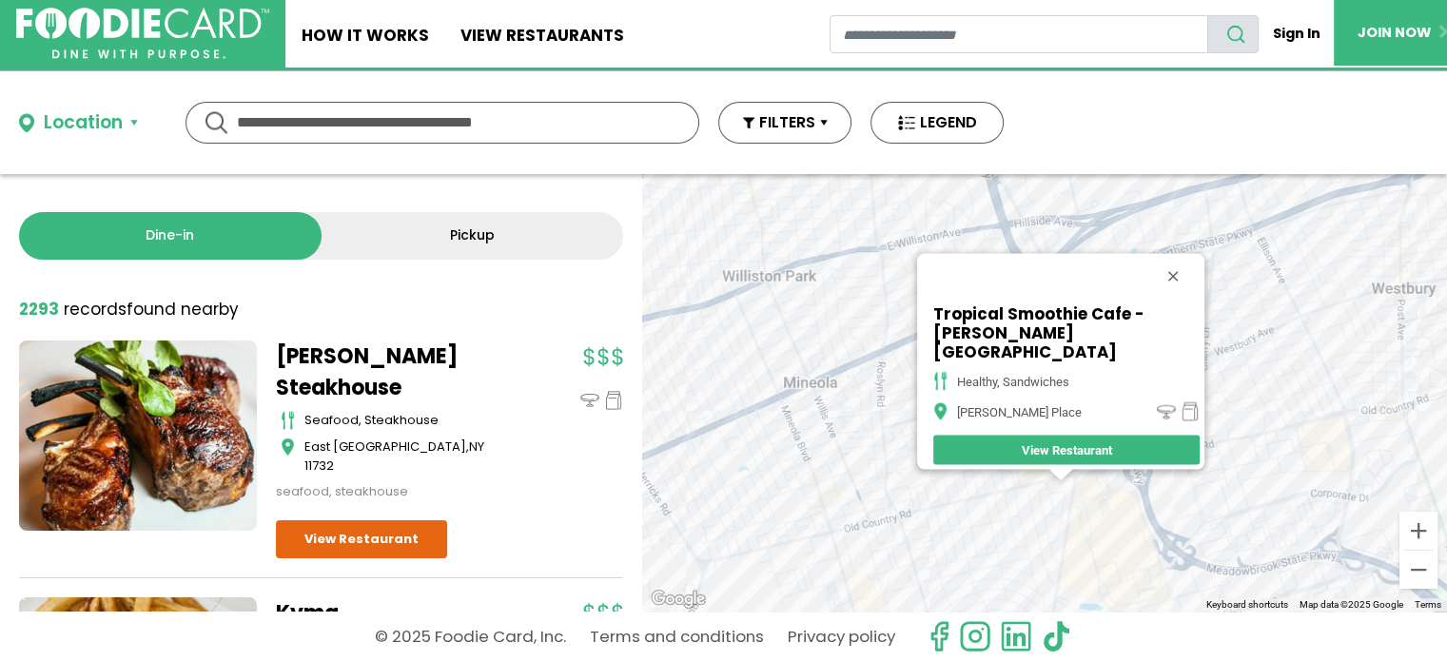
drag, startPoint x: 983, startPoint y: 489, endPoint x: 986, endPoint y: 536, distance: 46.7
click at [986, 536] on div "Tropical Smoothie Cafe - [PERSON_NAME] Place healthy, sandwiches [PERSON_NAME] …" at bounding box center [1044, 393] width 805 height 438
click at [1115, 491] on div "Tropical Smoothie Cafe - [PERSON_NAME] Place healthy, sandwiches [PERSON_NAME] …" at bounding box center [1044, 393] width 805 height 438
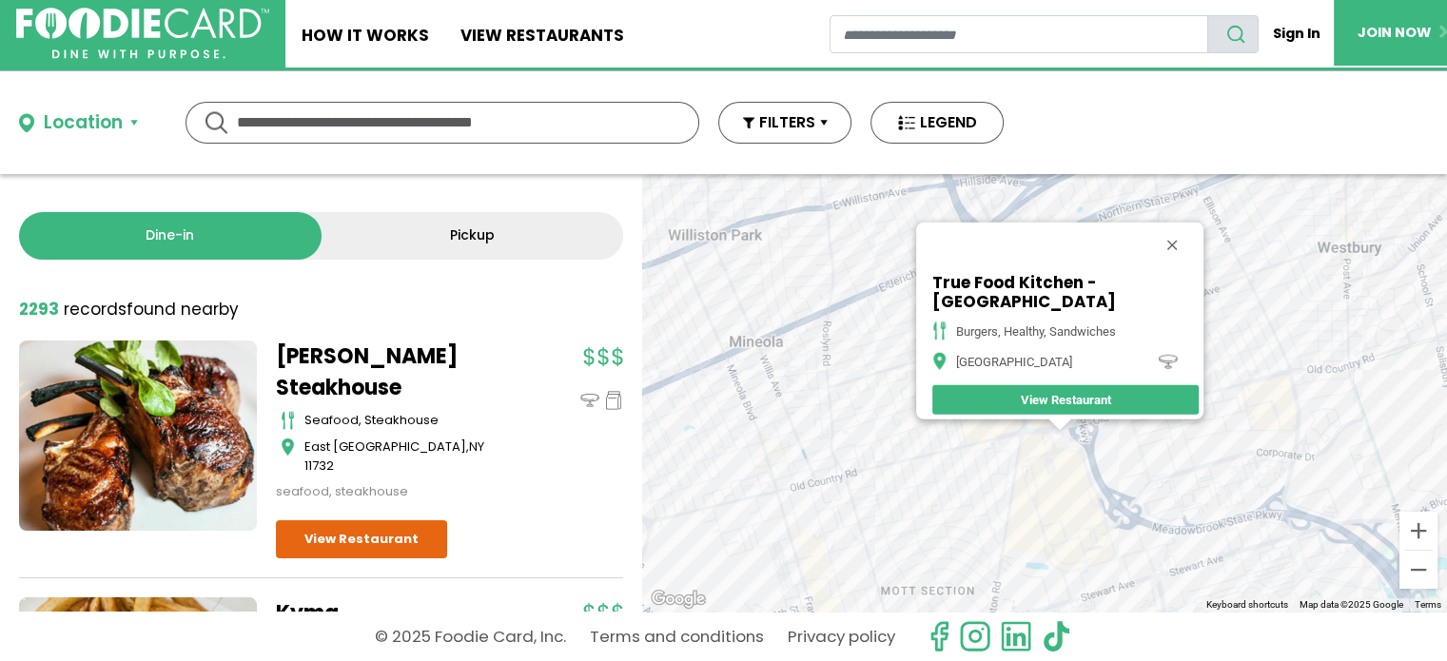
click at [1084, 436] on div "True Food Kitchen - Garden City burgers, healthy, sandwiches Garden City View R…" at bounding box center [1044, 393] width 805 height 438
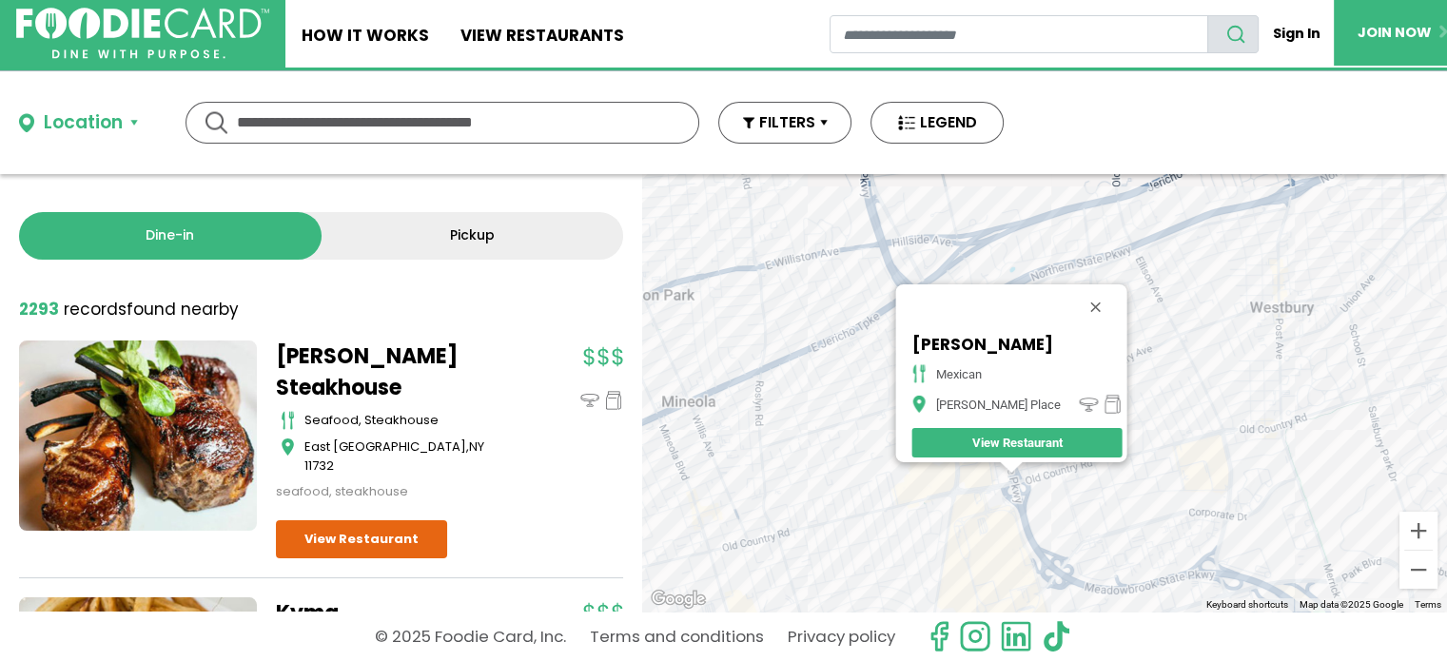
drag, startPoint x: 1153, startPoint y: 378, endPoint x: 1091, endPoint y: 430, distance: 81.0
click at [1091, 430] on div "[PERSON_NAME] mexican [PERSON_NAME] Place View Restaurant" at bounding box center [1044, 393] width 805 height 438
click at [1191, 445] on div "[PERSON_NAME] mexican [PERSON_NAME] Place View Restaurant" at bounding box center [1044, 393] width 805 height 438
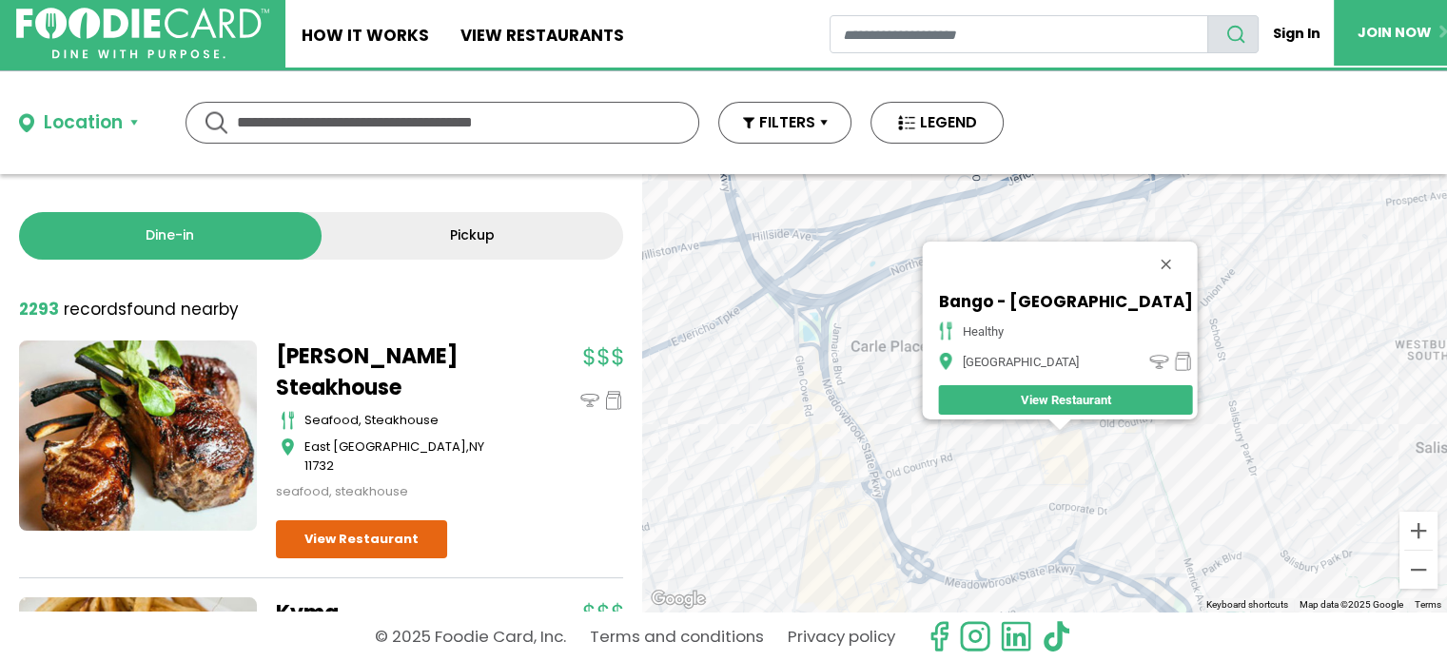
click at [1077, 443] on div "[GEOGRAPHIC_DATA] - [GEOGRAPHIC_DATA] healthy [GEOGRAPHIC_DATA] View Restaurant" at bounding box center [1044, 393] width 805 height 438
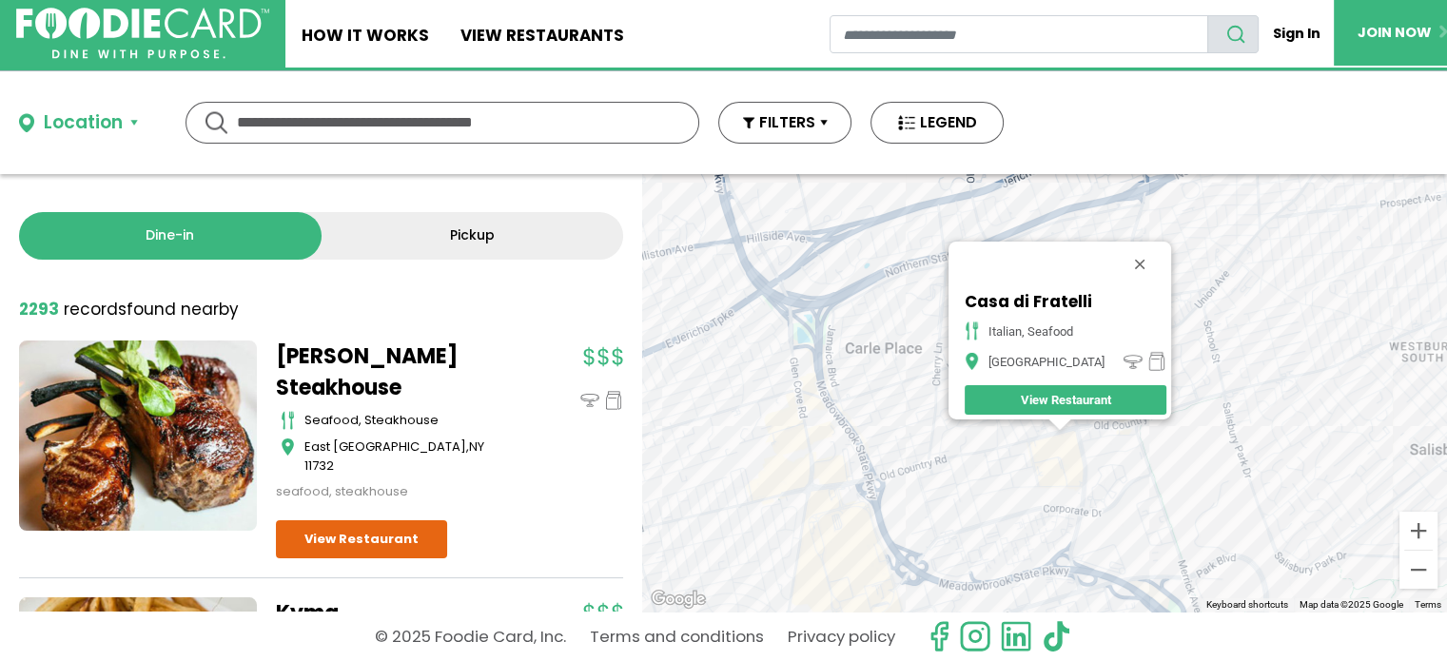
click at [929, 482] on div "Casa di Fratelli Italian, Seafood Westbury View Restaurant" at bounding box center [1044, 393] width 805 height 438
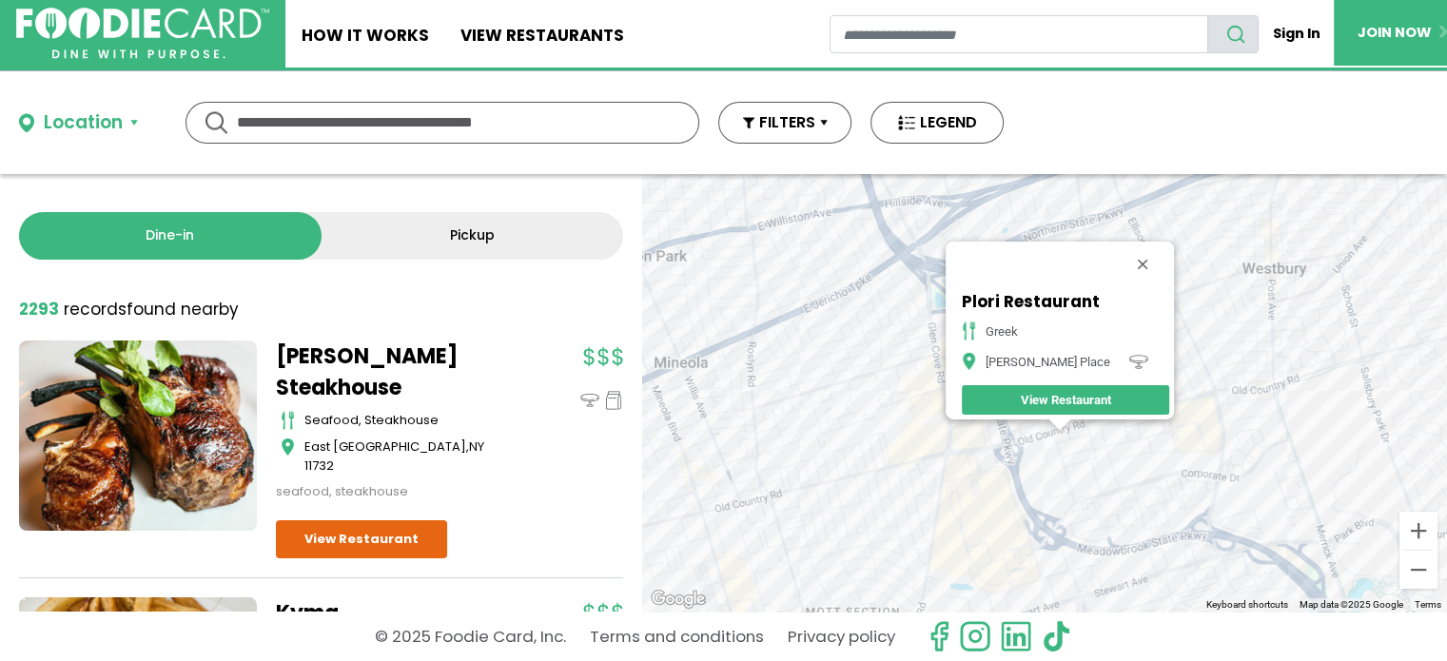
click at [1088, 482] on div "Plori Restaurant greek [PERSON_NAME] Place View Restaurant" at bounding box center [1044, 393] width 805 height 438
click at [1096, 477] on div "Plori Restaurant greek [PERSON_NAME] Place View Restaurant" at bounding box center [1044, 393] width 805 height 438
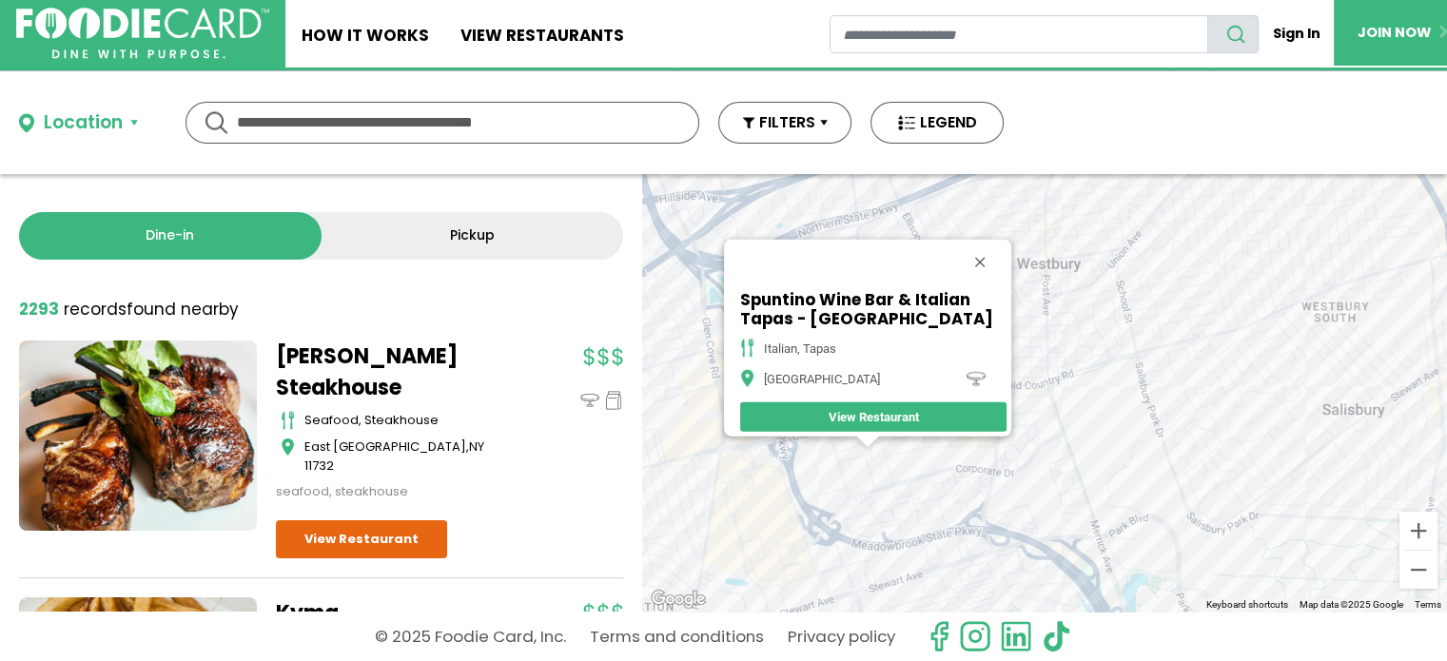
drag, startPoint x: 1224, startPoint y: 452, endPoint x: 1026, endPoint y: 448, distance: 198.9
click at [1026, 448] on div "Spuntino Wine Bar & Italian Tapas - [GEOGRAPHIC_DATA] italian, tapas Garden Cit…" at bounding box center [1044, 393] width 805 height 438
click at [1197, 353] on div "Spuntino Wine Bar & Italian Tapas - [GEOGRAPHIC_DATA] italian, tapas Garden Cit…" at bounding box center [1044, 393] width 805 height 438
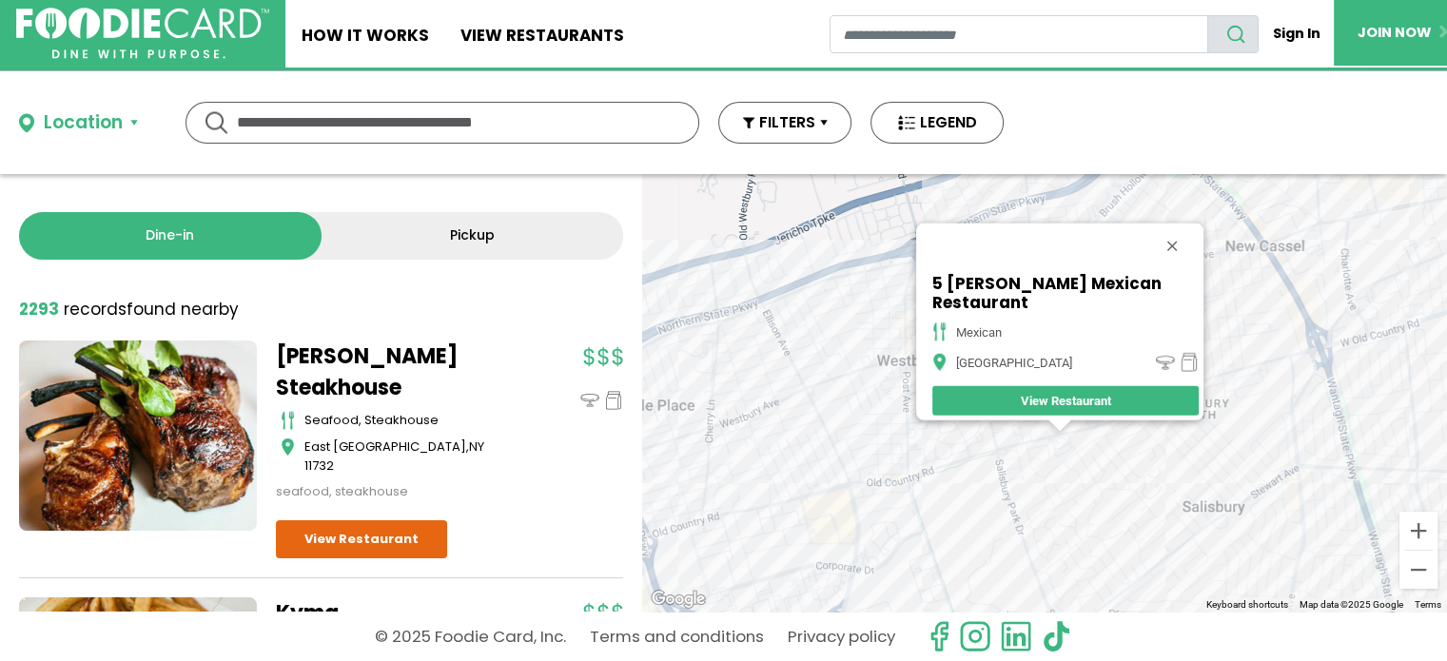
click at [916, 435] on div "5 [PERSON_NAME] Mexican Restaurant mexican [GEOGRAPHIC_DATA] View Restaurant" at bounding box center [1044, 393] width 805 height 438
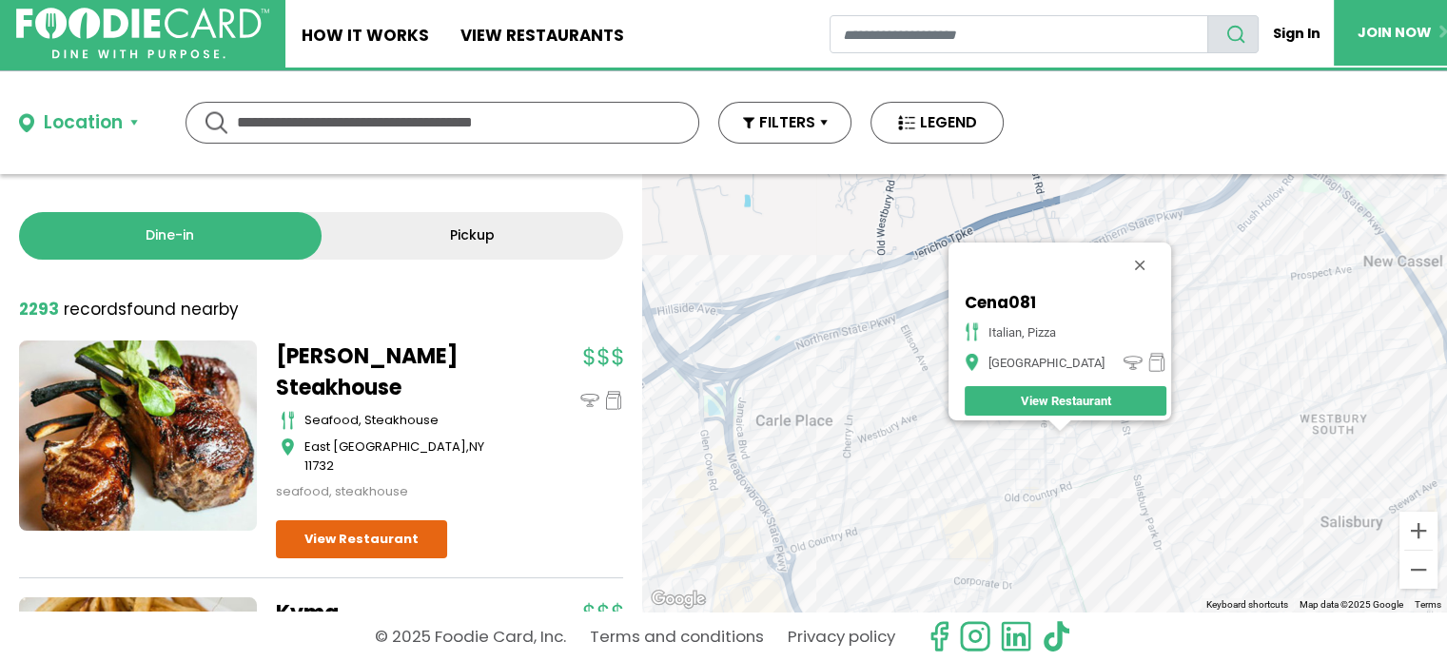
click at [1072, 528] on div "Cena081 Italian, Pizza Westbury View Restaurant" at bounding box center [1044, 393] width 805 height 438
click at [1058, 519] on div "Cena081 Italian, Pizza Westbury View Restaurant" at bounding box center [1044, 393] width 805 height 438
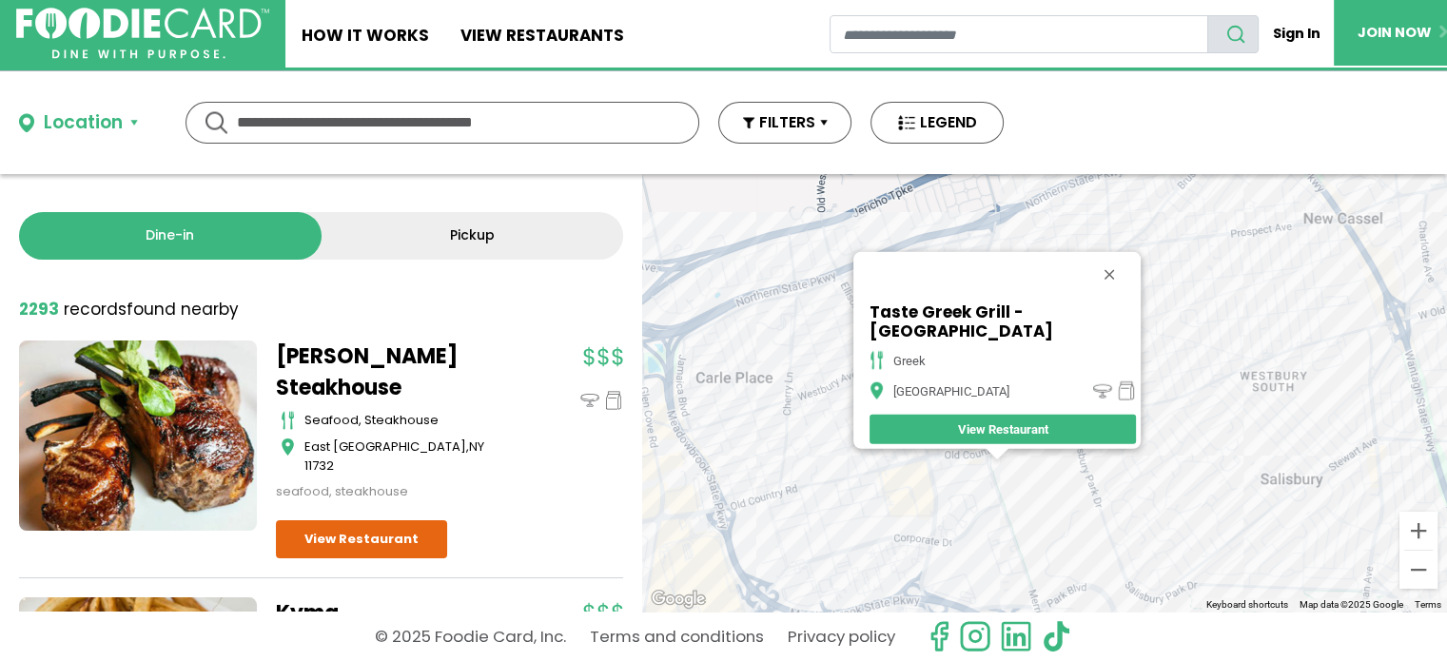
drag, startPoint x: 1096, startPoint y: 515, endPoint x: 1027, endPoint y: 548, distance: 77.0
click at [1027, 548] on div "Taste Greek Grill - [GEOGRAPHIC_DATA] greek Westbury View Restaurant" at bounding box center [1044, 393] width 805 height 438
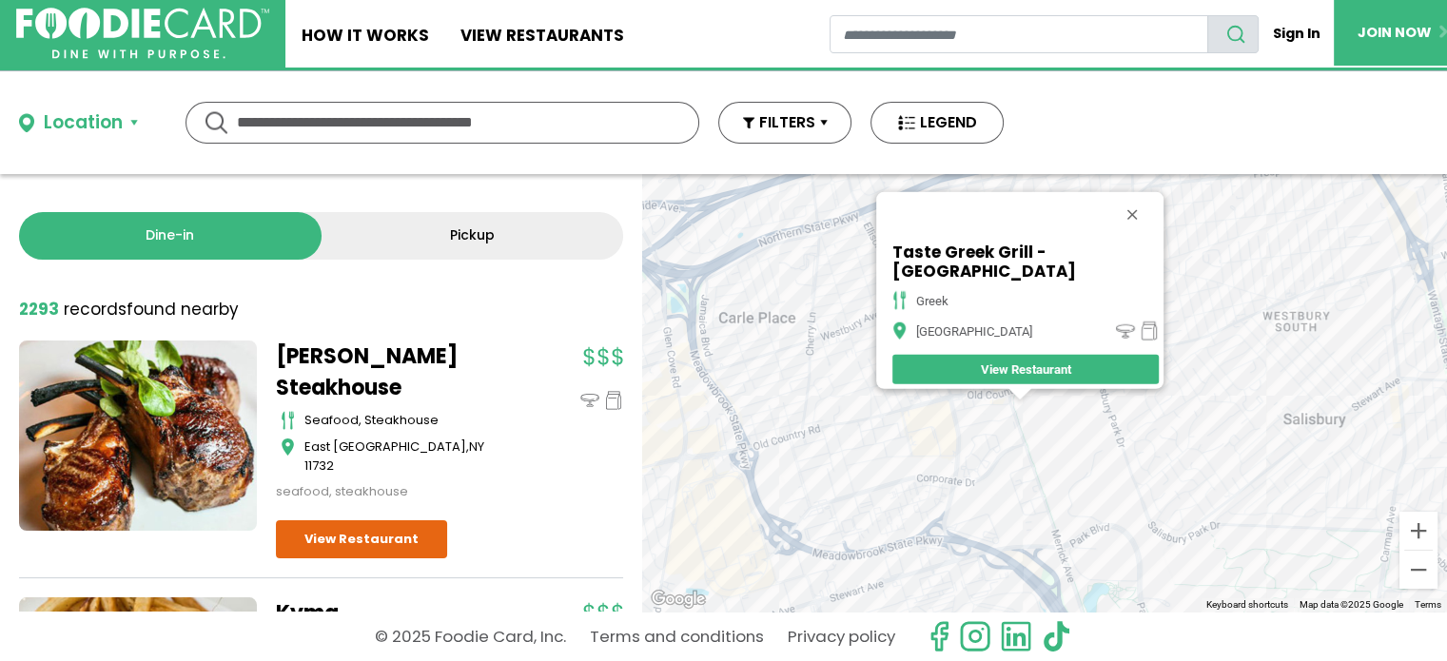
drag, startPoint x: 1056, startPoint y: 538, endPoint x: 1103, endPoint y: 443, distance: 105.1
click at [1103, 443] on div "Taste Greek Grill - [GEOGRAPHIC_DATA] greek Westbury View Restaurant" at bounding box center [1044, 393] width 805 height 438
click at [963, 481] on div "Taste Greek Grill - [GEOGRAPHIC_DATA] greek Westbury View Restaurant" at bounding box center [1044, 393] width 805 height 438
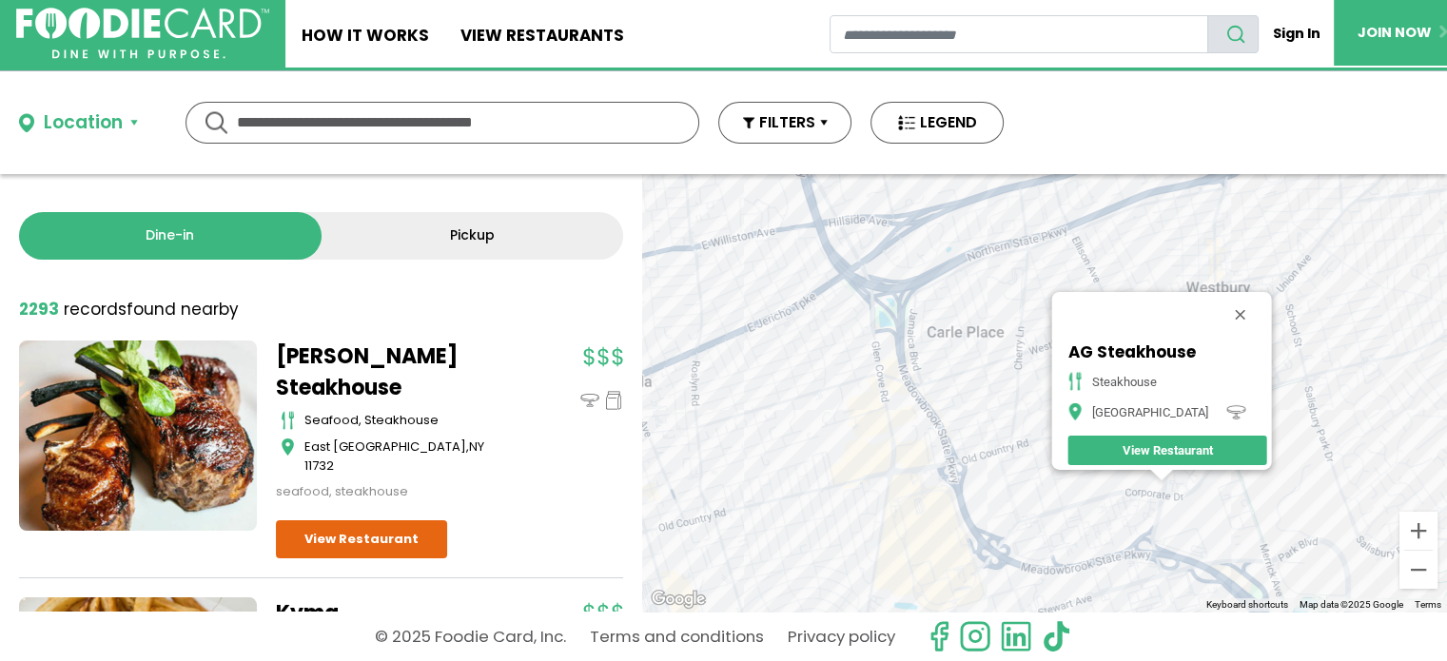
drag, startPoint x: 927, startPoint y: 467, endPoint x: 1059, endPoint y: 532, distance: 147.2
click at [1059, 532] on div "AG Steakhouse steakhouse [GEOGRAPHIC_DATA]" at bounding box center [1044, 393] width 805 height 438
click at [674, 388] on div "AG Steakhouse steakhouse [GEOGRAPHIC_DATA]" at bounding box center [1044, 393] width 805 height 438
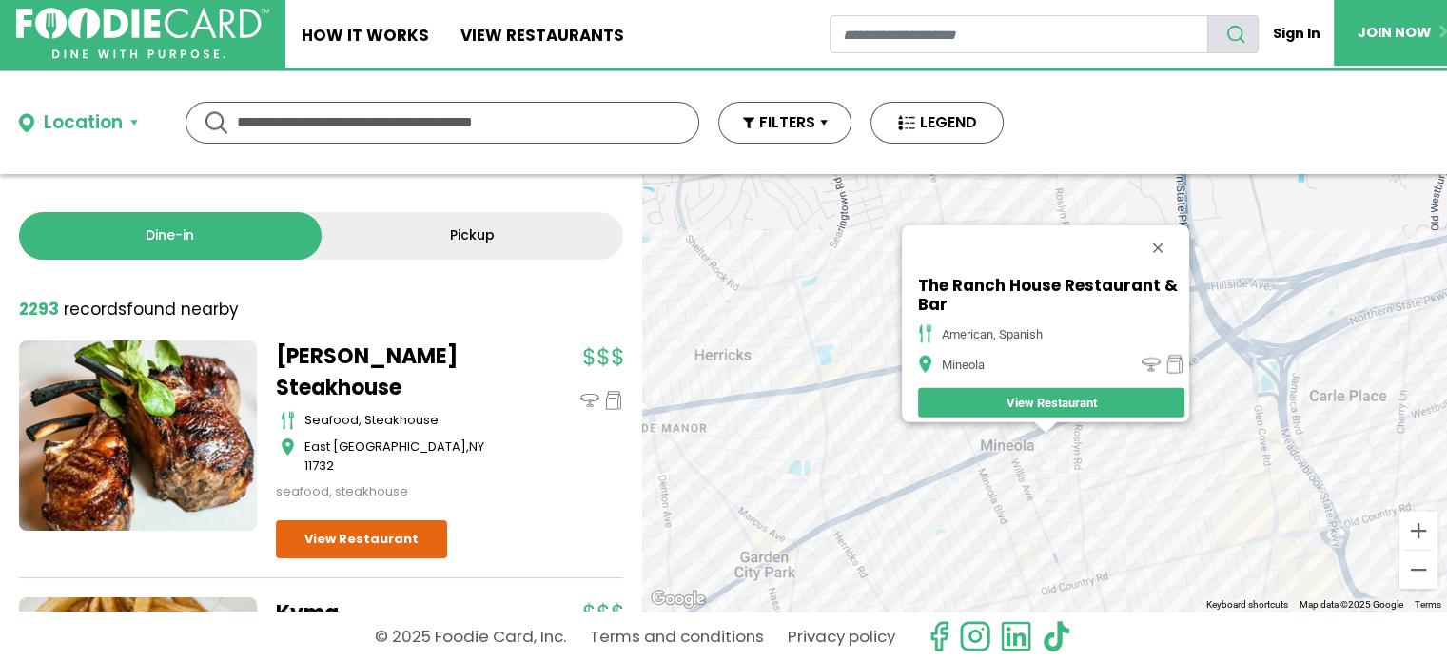
drag, startPoint x: 883, startPoint y: 475, endPoint x: 840, endPoint y: 396, distance: 89.8
click at [840, 396] on div "The Ranch House Restaurant & Bar american, [GEOGRAPHIC_DATA] View Restaurant" at bounding box center [1044, 393] width 805 height 438
click at [976, 492] on div "The Ranch House Restaurant & Bar american, [GEOGRAPHIC_DATA] View Restaurant" at bounding box center [1044, 393] width 805 height 438
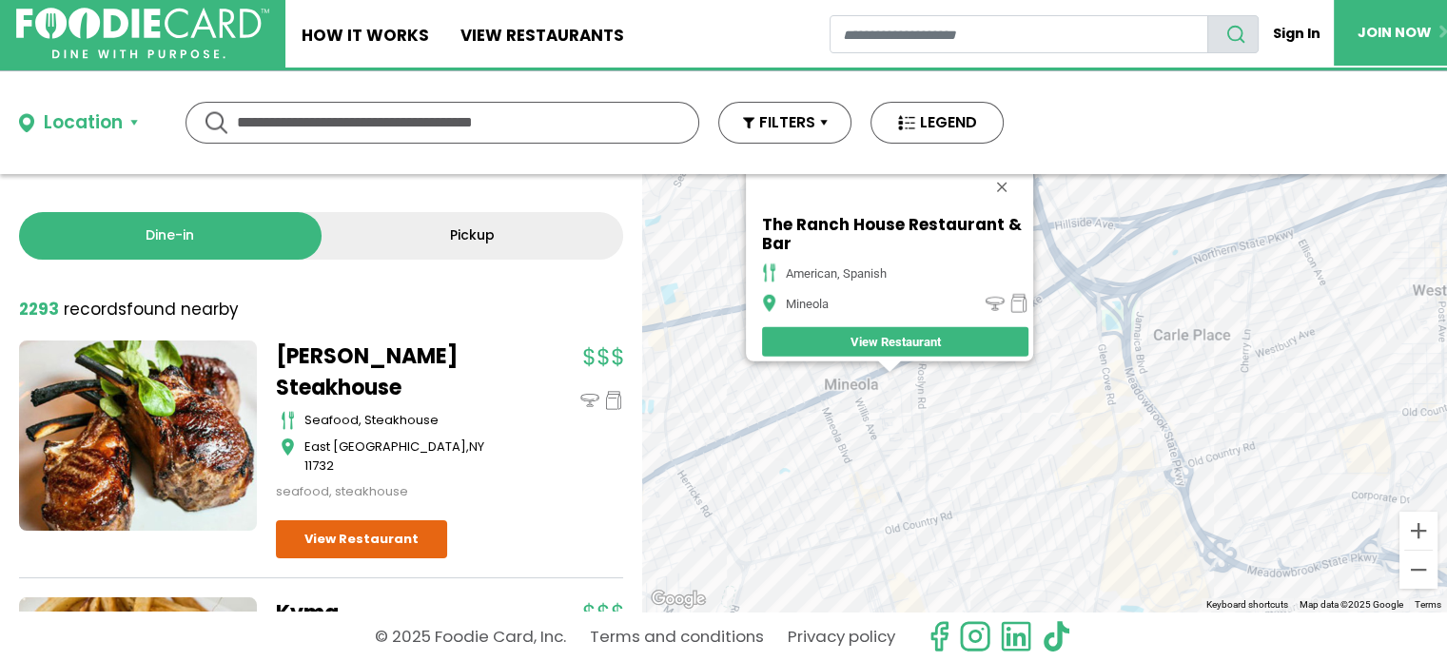
drag, startPoint x: 1109, startPoint y: 543, endPoint x: 878, endPoint y: 465, distance: 244.0
click at [878, 465] on div "The Ranch House Restaurant & Bar american, [GEOGRAPHIC_DATA] View Restaurant" at bounding box center [1044, 393] width 805 height 438
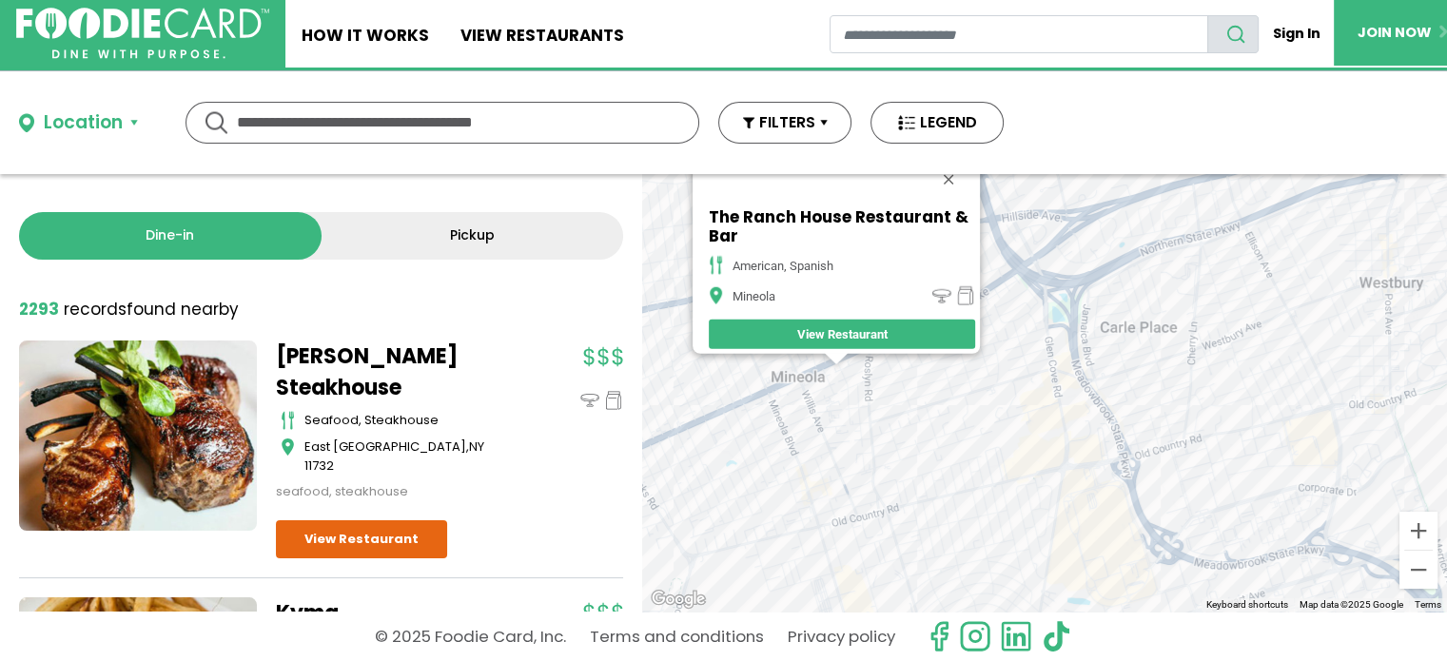
click at [1066, 432] on div "The Ranch House Restaurant & Bar american, [GEOGRAPHIC_DATA] View Restaurant" at bounding box center [1044, 393] width 805 height 438
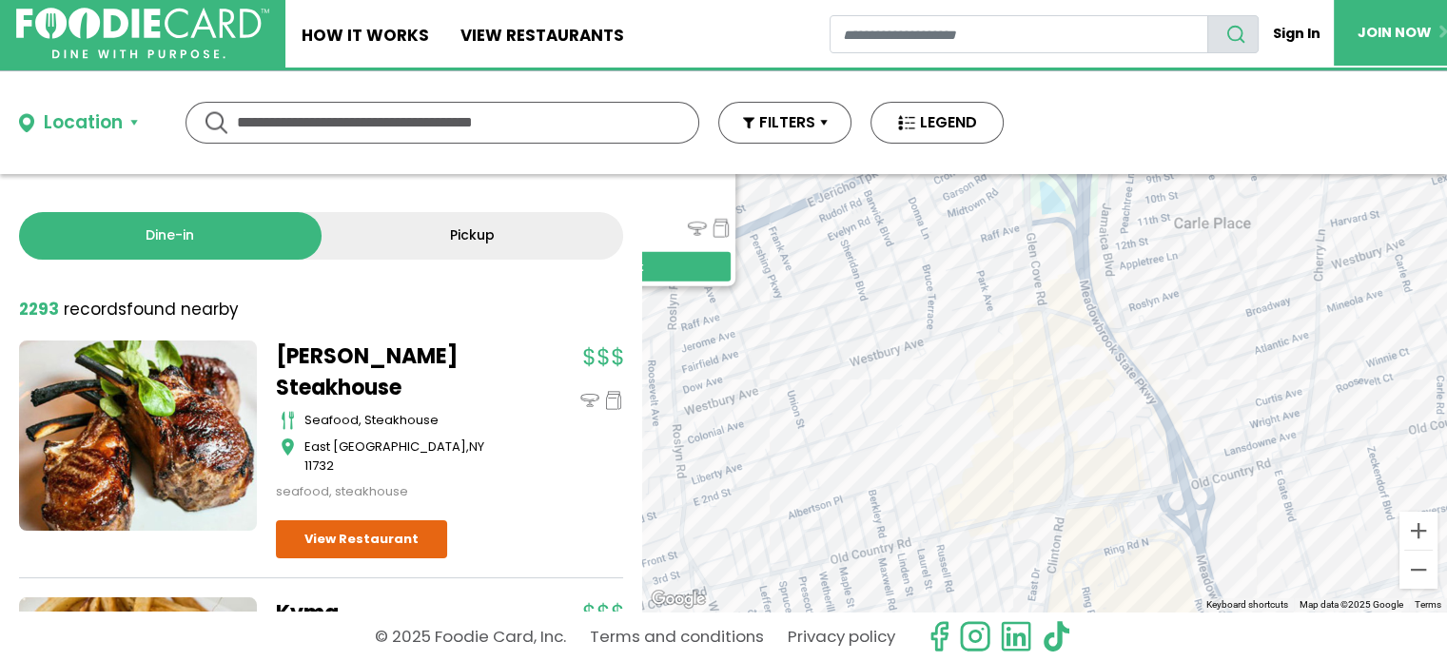
click at [1059, 393] on div "The Ranch House Restaurant & Bar american, [GEOGRAPHIC_DATA] View Restaurant" at bounding box center [1044, 393] width 805 height 438
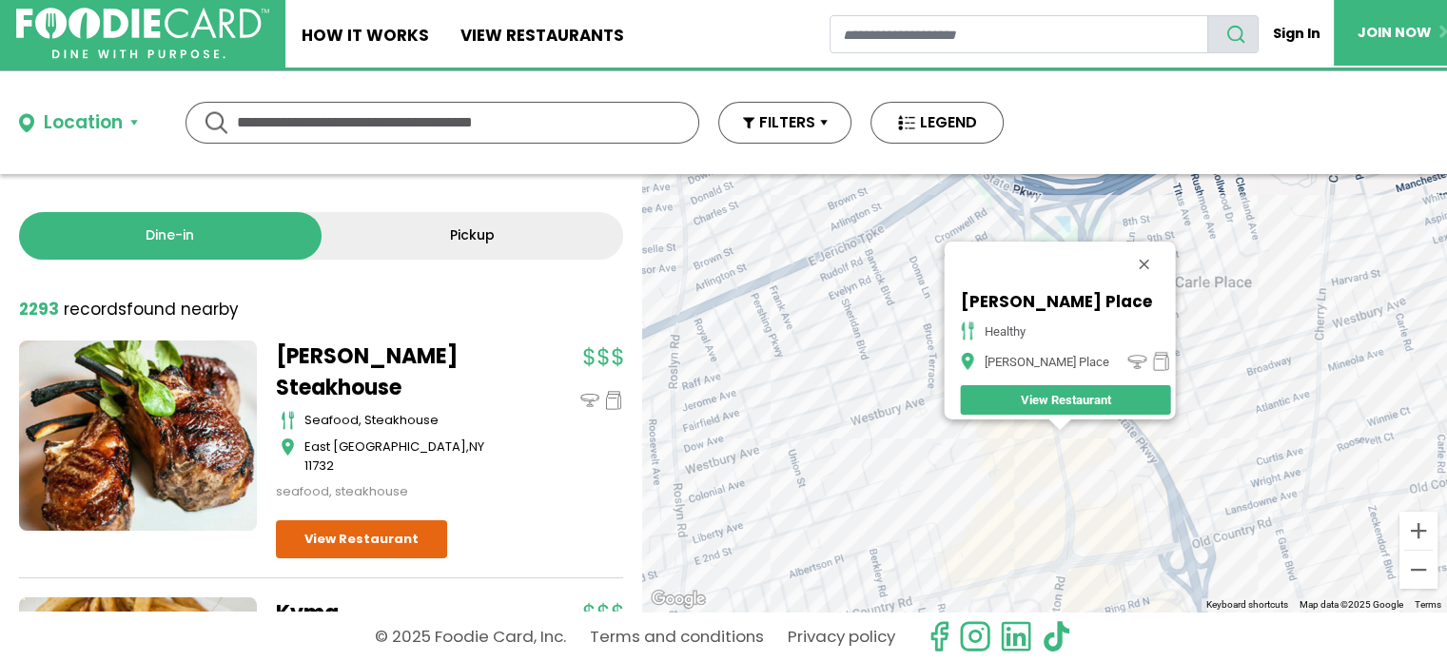
click at [1085, 448] on div "[PERSON_NAME] Place healthy [PERSON_NAME][GEOGRAPHIC_DATA] View Restaurant" at bounding box center [1044, 393] width 805 height 438
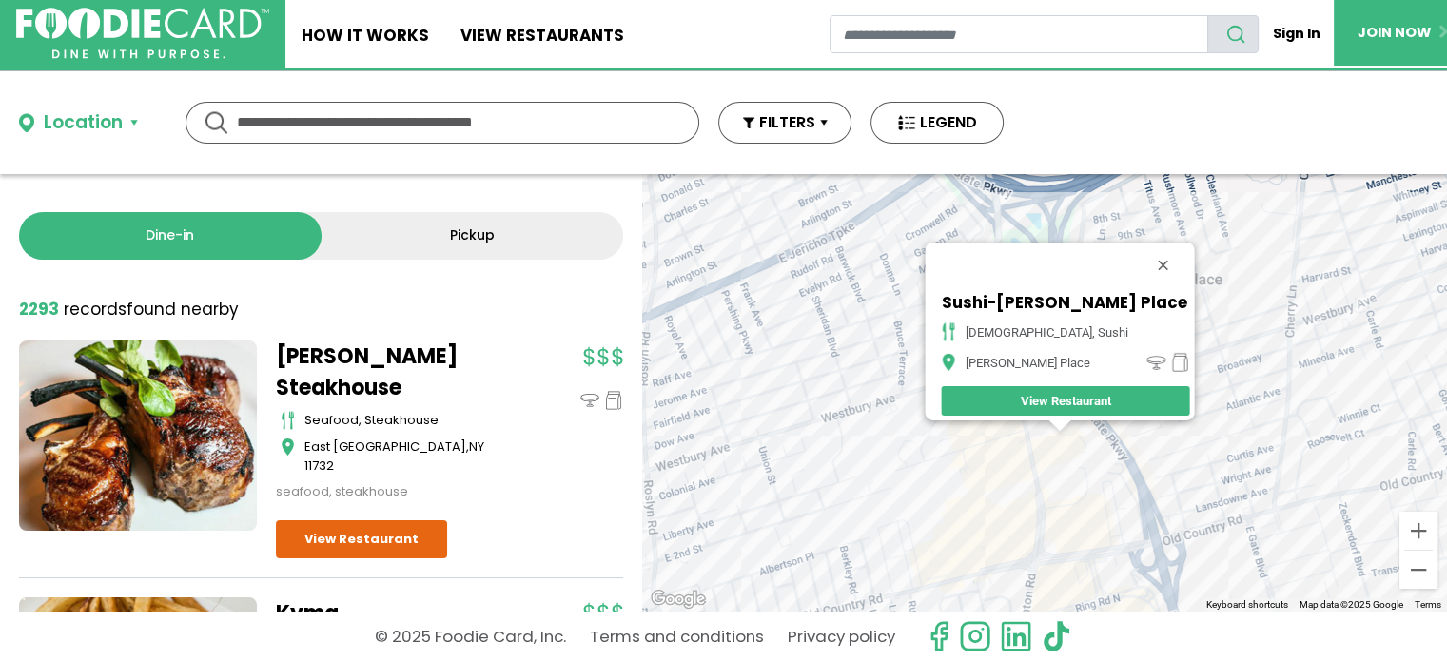
click at [975, 578] on div "Sushi-[PERSON_NAME] Place japanese, sushi [PERSON_NAME] Place View Restaurant" at bounding box center [1044, 393] width 805 height 438
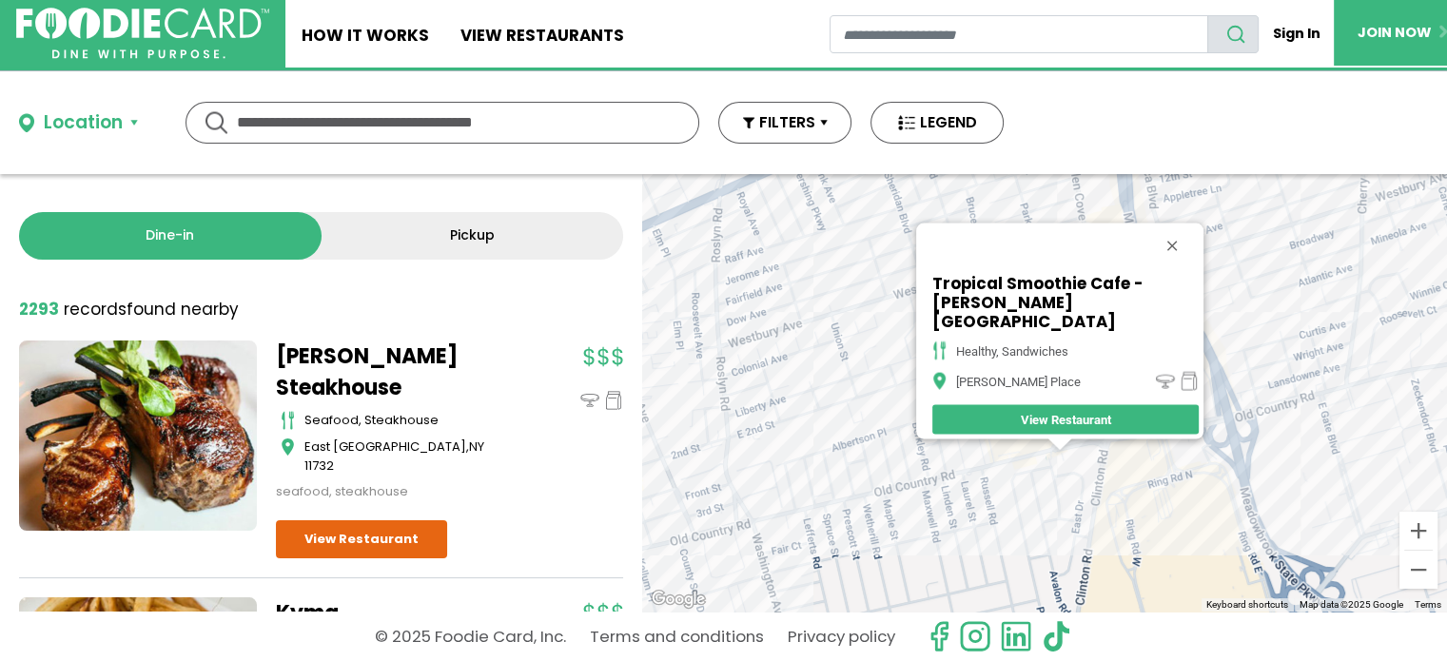
click at [1046, 459] on div "Tropical Smoothie Cafe - [PERSON_NAME] Place healthy, sandwiches [PERSON_NAME] …" at bounding box center [1044, 393] width 805 height 438
click at [824, 532] on div "Tropical Smoothie Cafe - [PERSON_NAME] Place healthy, sandwiches [PERSON_NAME] …" at bounding box center [1044, 393] width 805 height 438
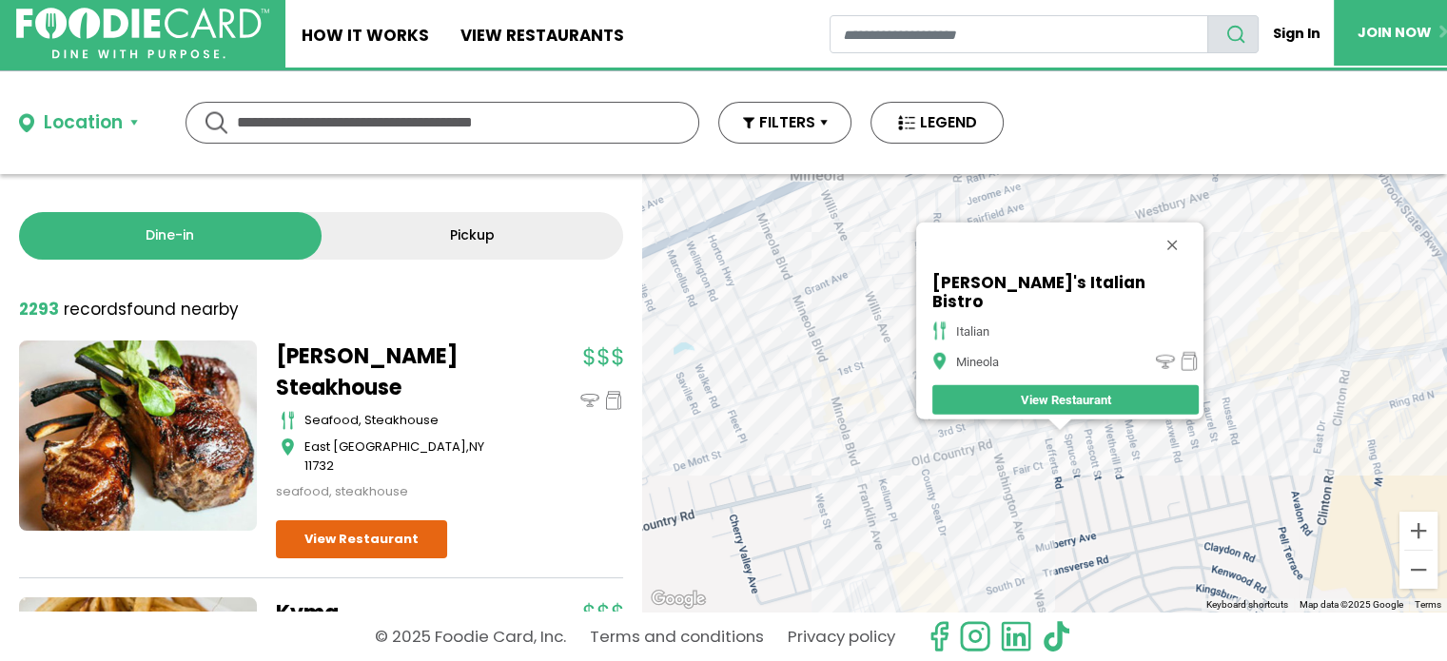
click at [1283, 364] on div "[PERSON_NAME]'s Italian Bistro italian Mineola View Restaurant" at bounding box center [1044, 393] width 805 height 438
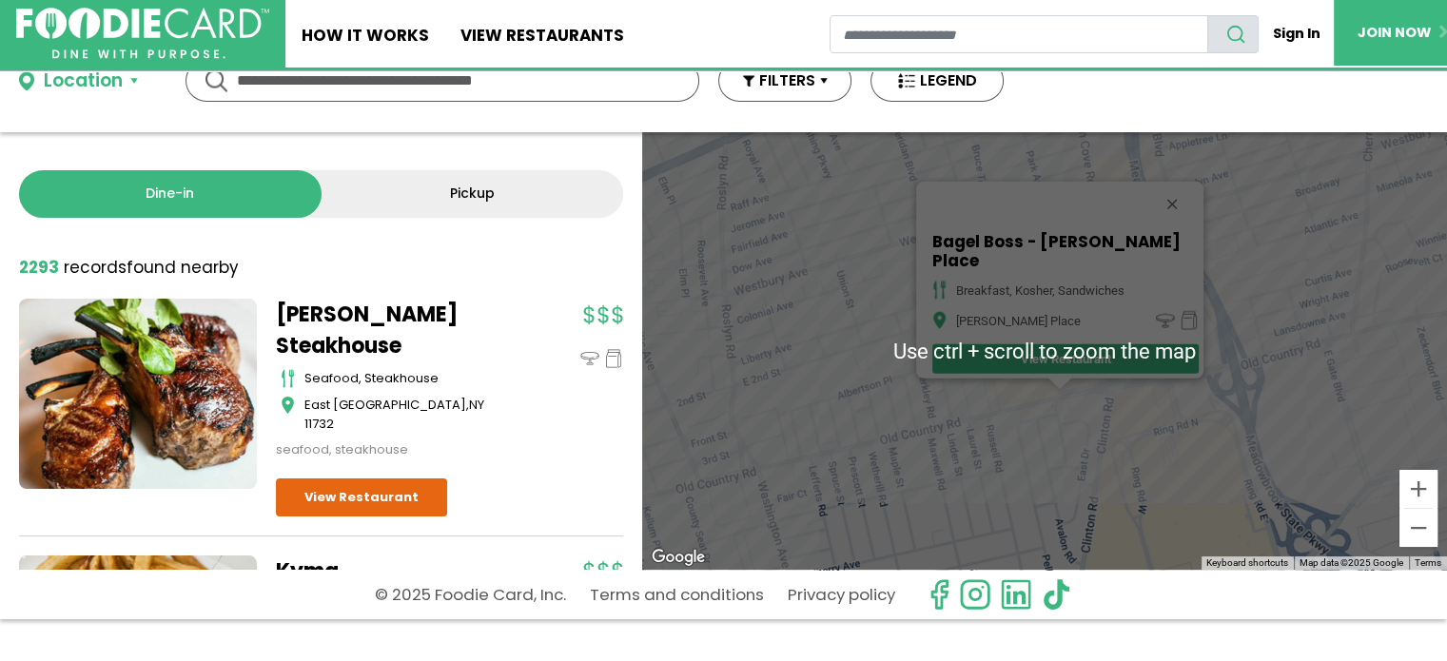
scroll to position [44, 0]
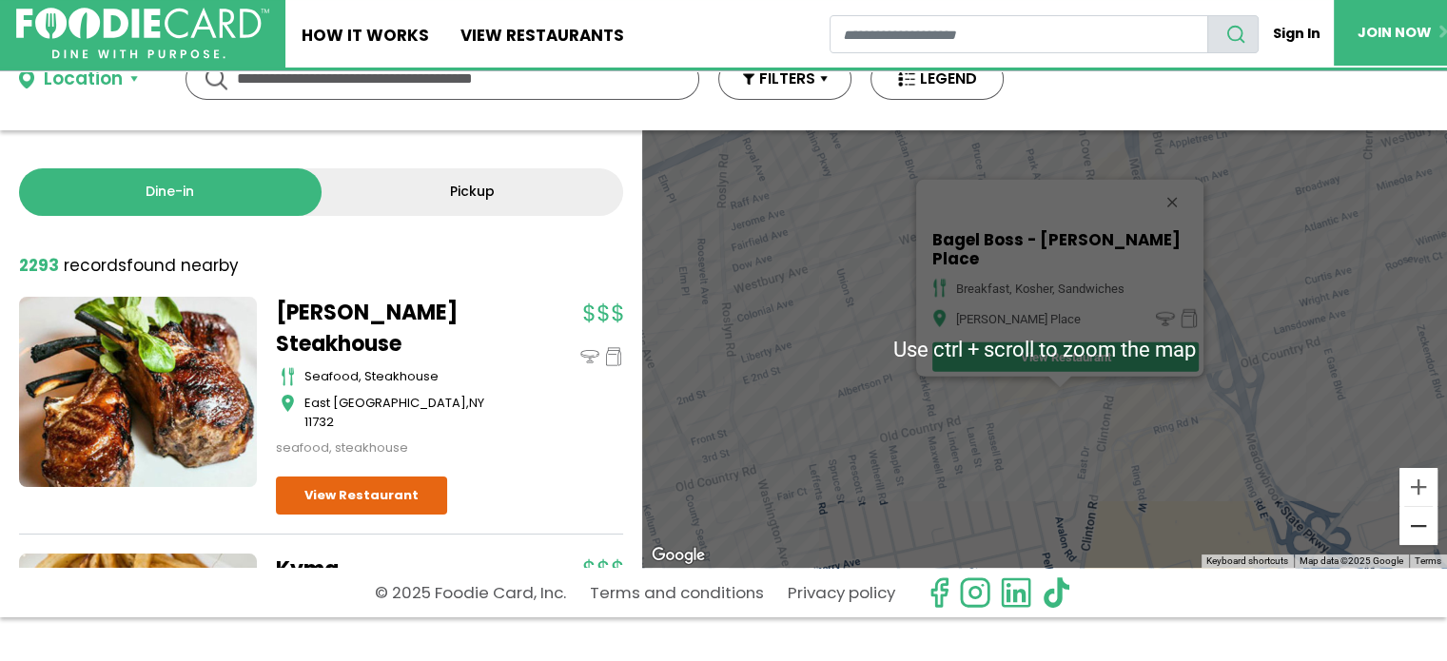
click at [1412, 536] on button "Zoom out" at bounding box center [1418, 526] width 38 height 38
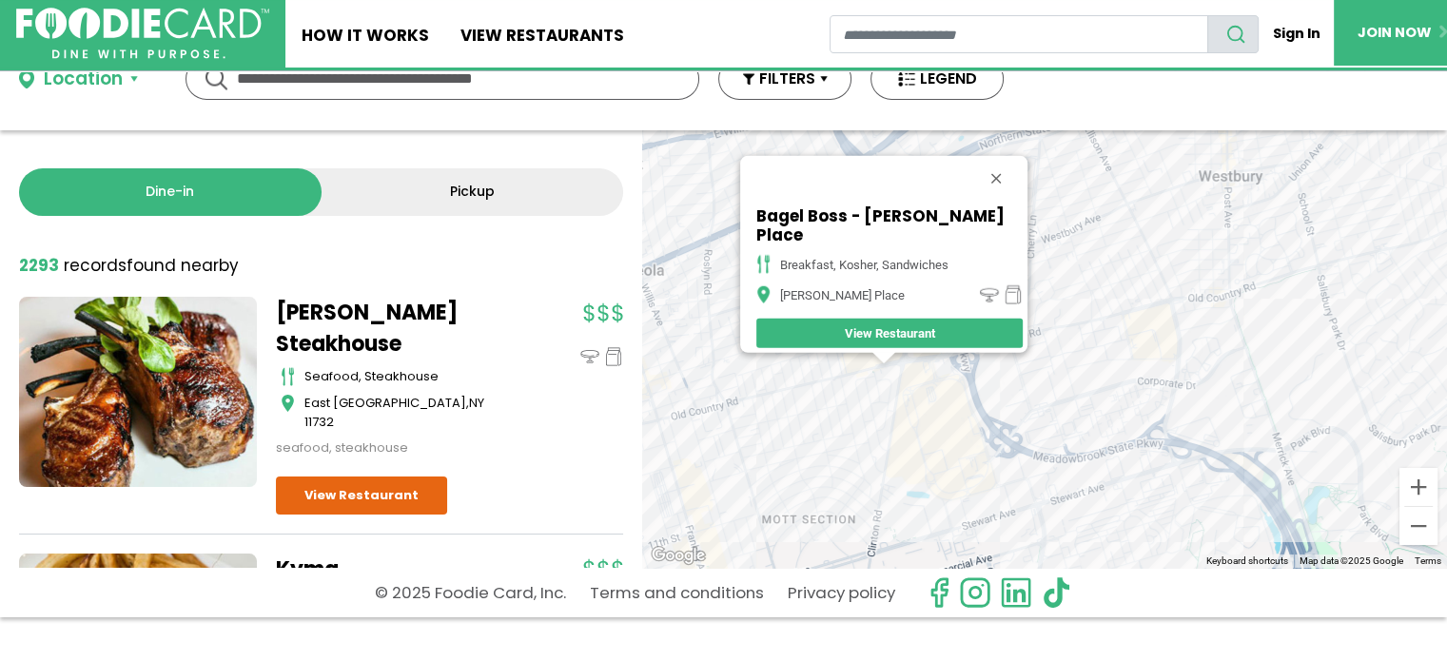
drag, startPoint x: 1328, startPoint y: 472, endPoint x: 1148, endPoint y: 467, distance: 179.9
click at [1148, 467] on div "Bagel Boss - [PERSON_NAME] Place breakfast, [GEOGRAPHIC_DATA], sandwiches [PERS…" at bounding box center [1044, 349] width 805 height 438
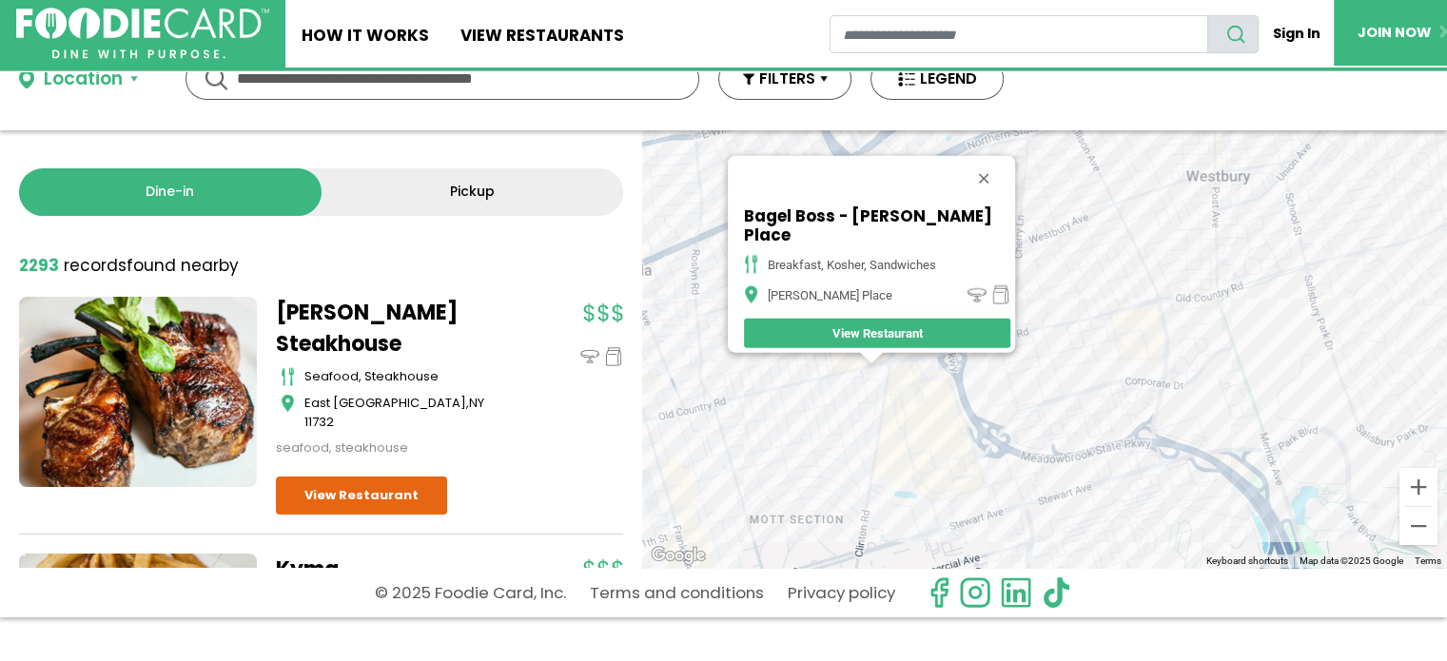
click at [1035, 381] on div "Bagel Boss - [PERSON_NAME] Place breakfast, [GEOGRAPHIC_DATA], sandwiches [PERS…" at bounding box center [1044, 349] width 805 height 438
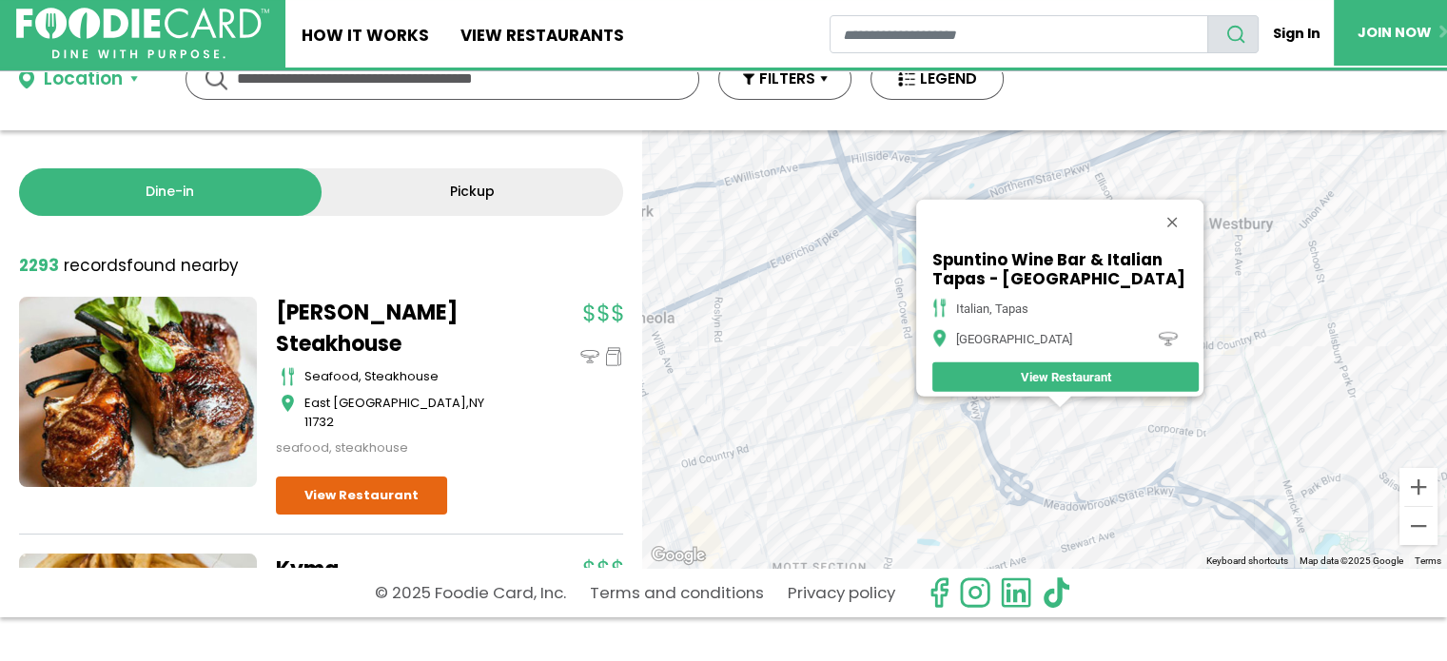
click at [1132, 461] on div "Spuntino Wine Bar & Italian Tapas - [GEOGRAPHIC_DATA] italian, tapas Garden Cit…" at bounding box center [1044, 349] width 805 height 438
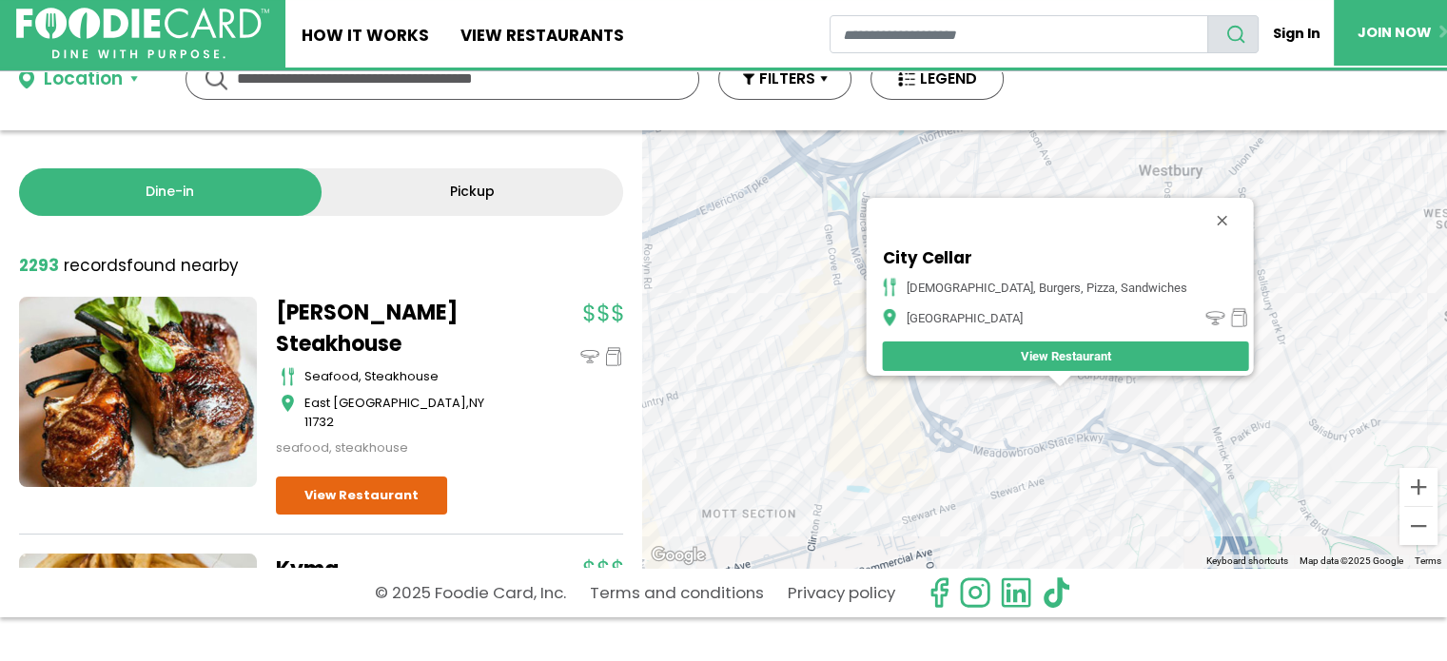
click at [1111, 388] on div "City Cellar american, burgers, pizza, sandwiches [GEOGRAPHIC_DATA]" at bounding box center [1044, 349] width 805 height 438
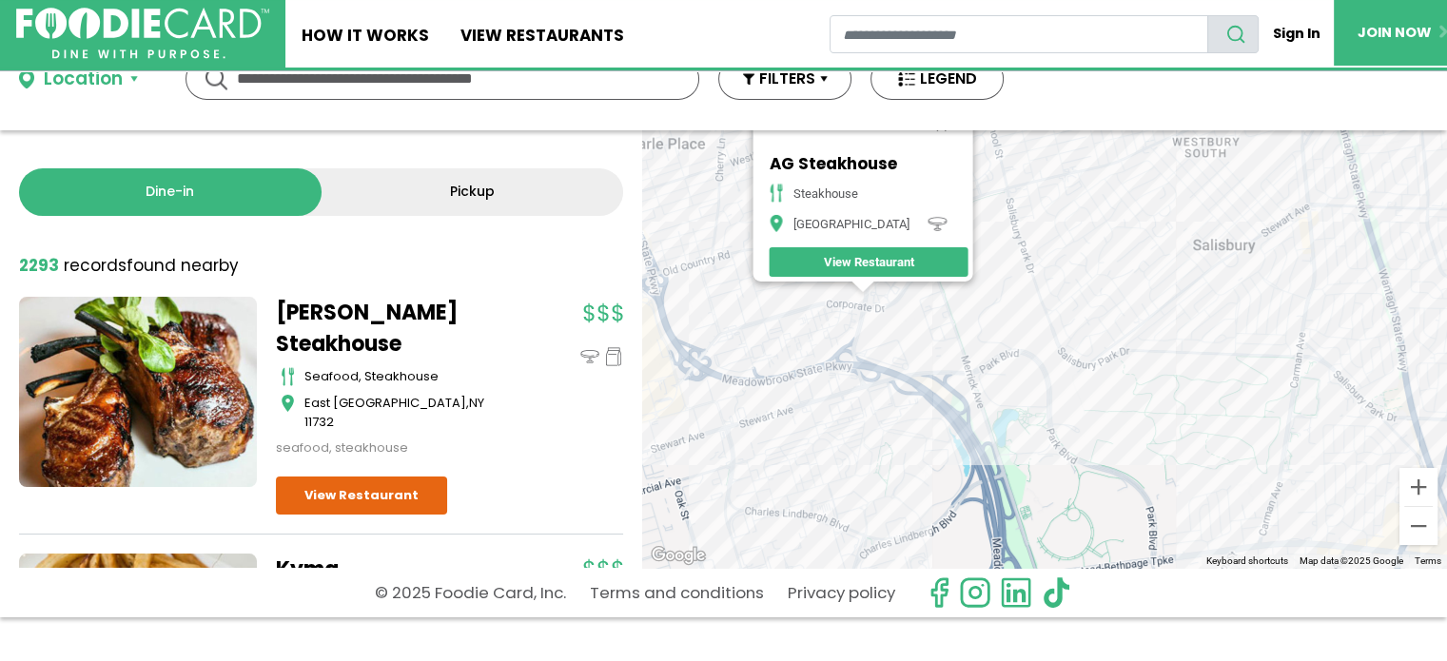
drag, startPoint x: 1111, startPoint y: 389, endPoint x: 849, endPoint y: 277, distance: 285.6
click at [849, 277] on div "AG Steakhouse steakhouse [GEOGRAPHIC_DATA]" at bounding box center [1044, 349] width 805 height 438
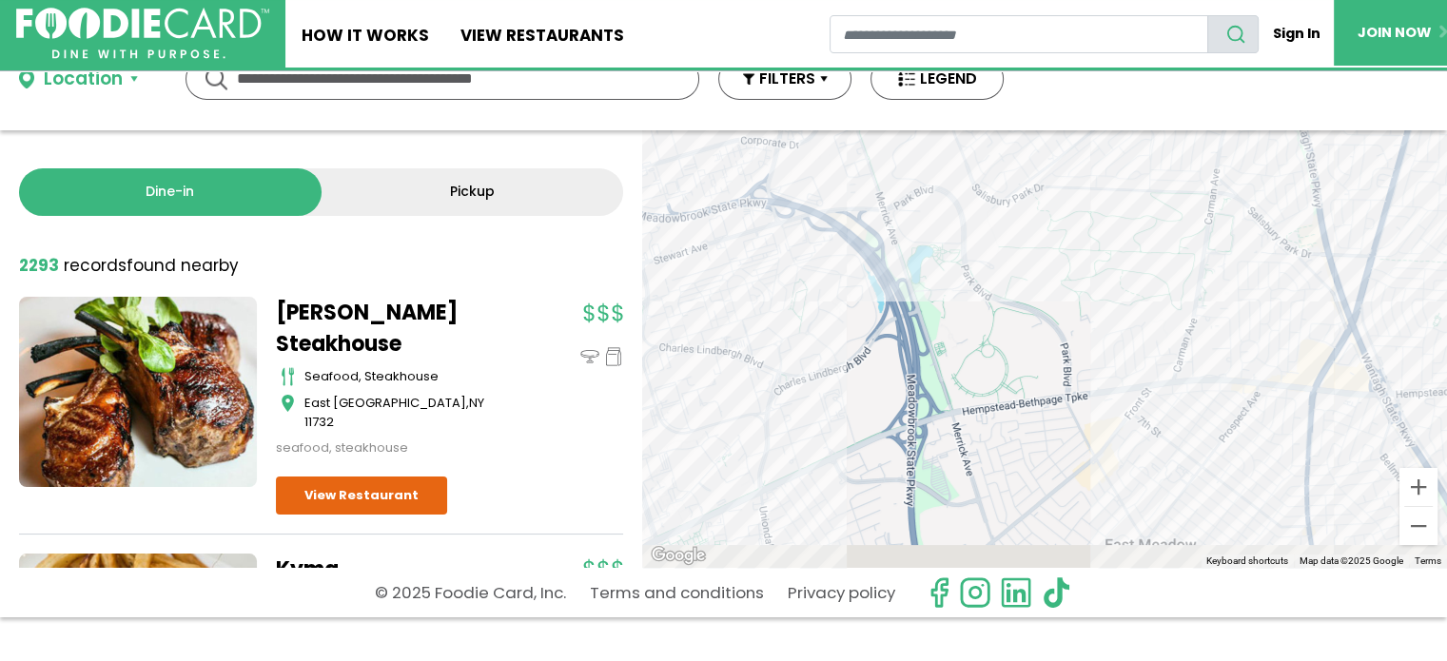
drag, startPoint x: 882, startPoint y: 361, endPoint x: 788, endPoint y: 189, distance: 195.4
click at [788, 189] on div "AG Steakhouse steakhouse [GEOGRAPHIC_DATA]" at bounding box center [1044, 349] width 805 height 438
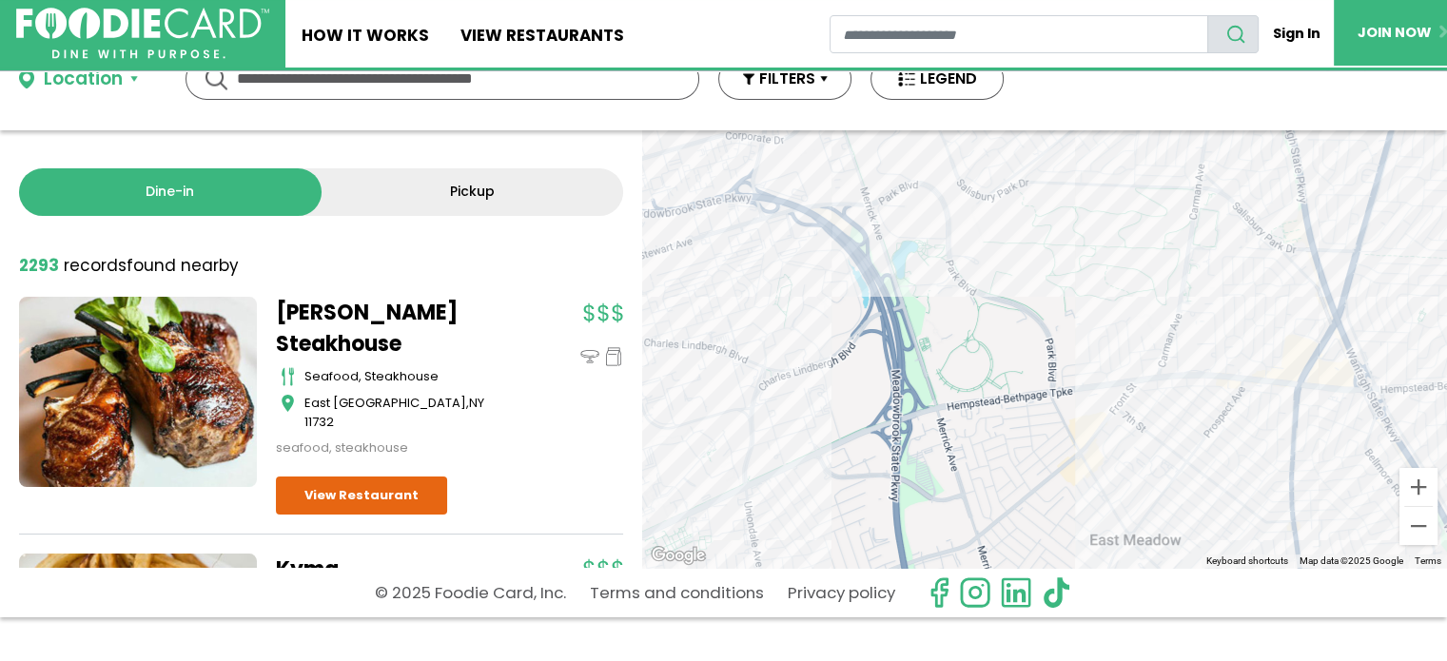
click at [1104, 427] on div "AG Steakhouse steakhouse [GEOGRAPHIC_DATA]" at bounding box center [1044, 349] width 805 height 438
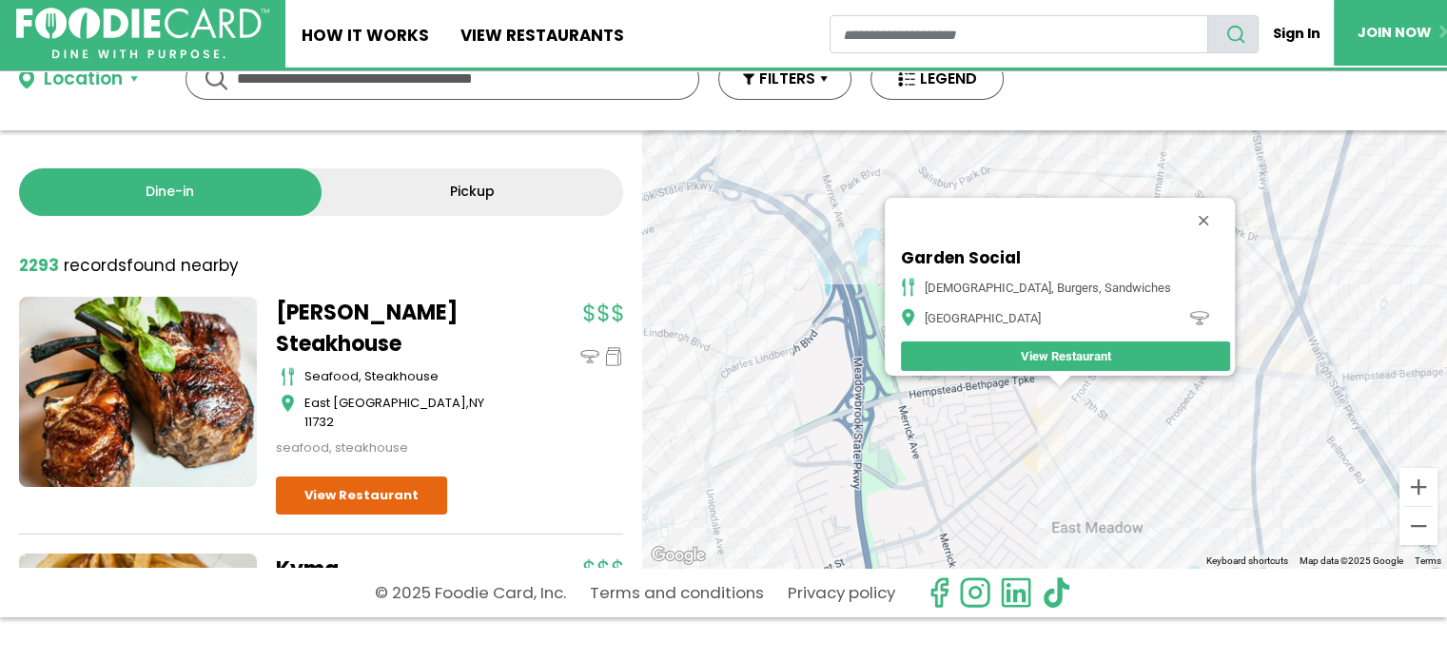
click at [744, 478] on div "Garden Social [DEMOGRAPHIC_DATA], burgers, sandwiches [GEOGRAPHIC_DATA] View Re…" at bounding box center [1044, 349] width 805 height 438
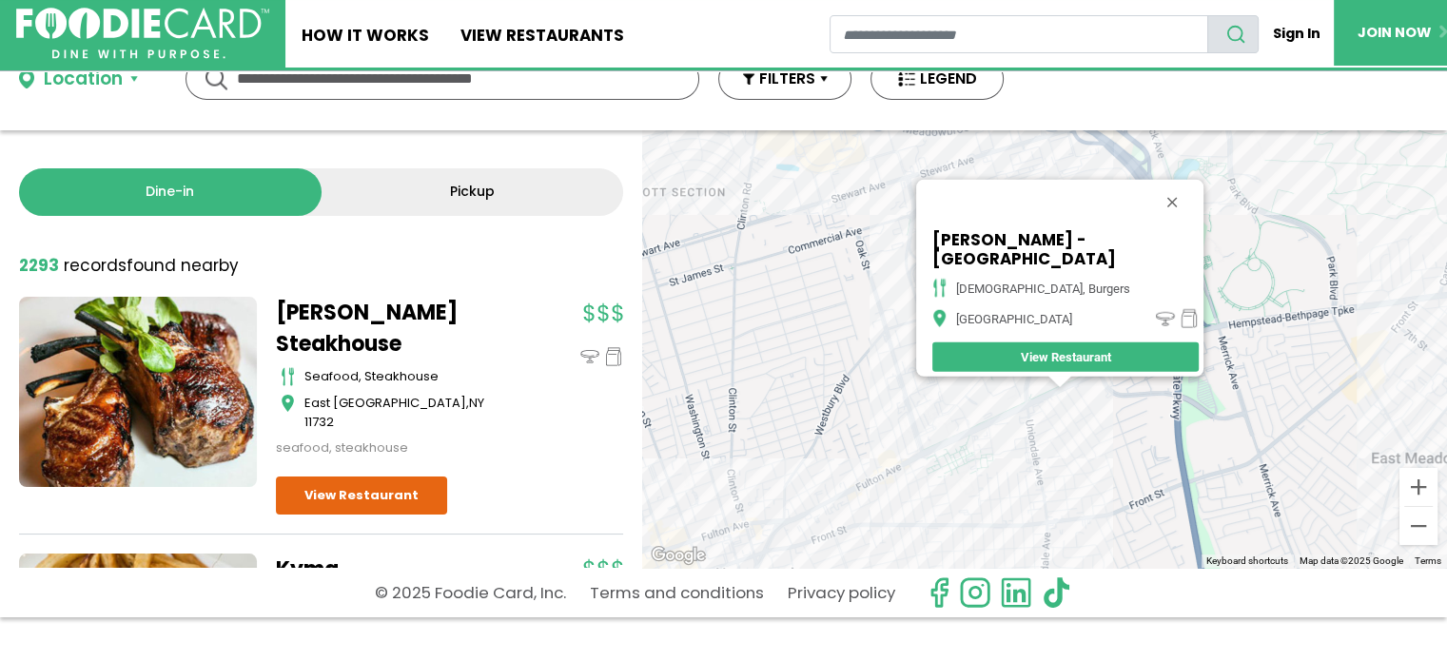
click at [1001, 440] on div "[PERSON_NAME] - Uniondale american, burgers [GEOGRAPHIC_DATA] View Restaurant" at bounding box center [1044, 349] width 805 height 438
